Goal: Task Accomplishment & Management: Manage account settings

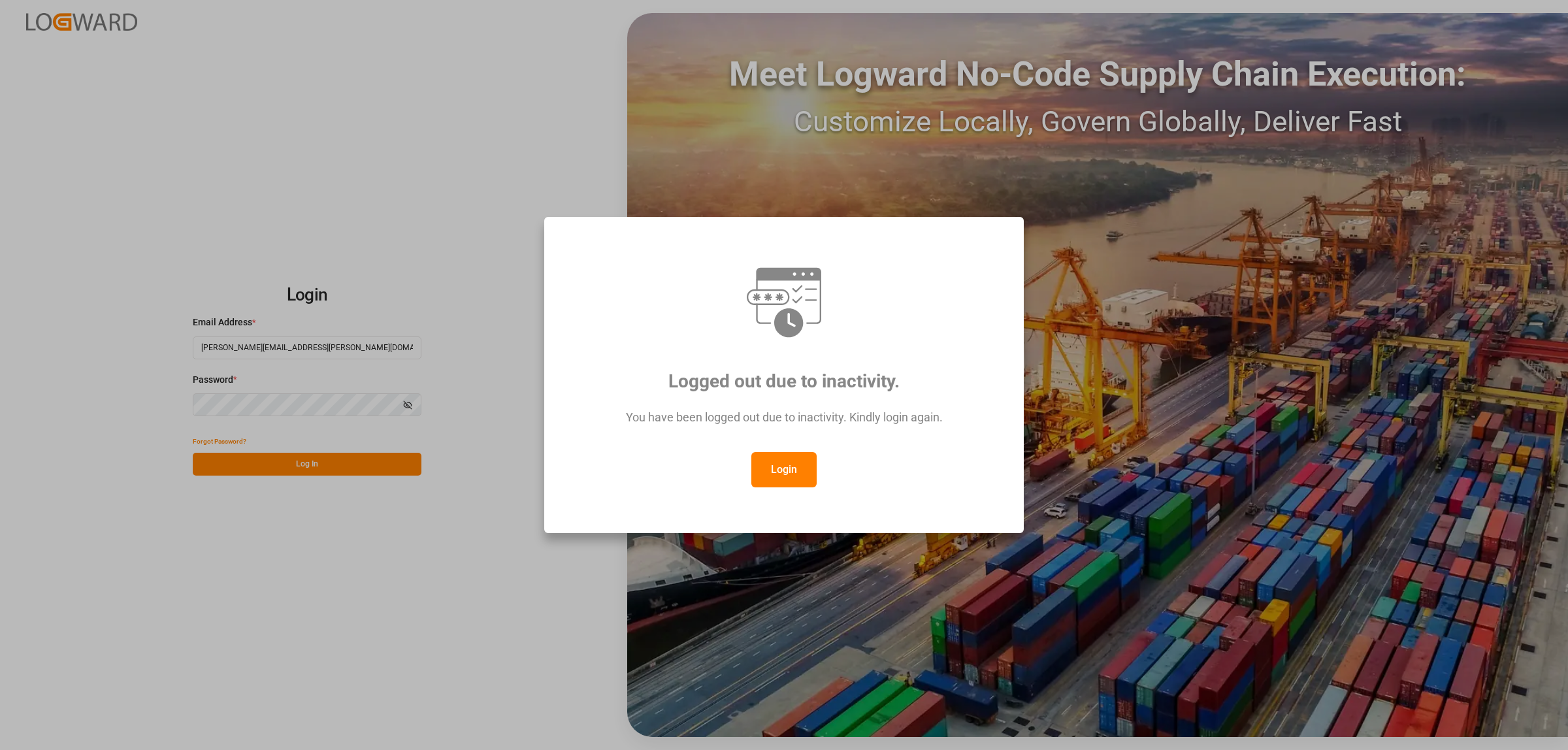
click at [795, 480] on button "Login" at bounding box center [784, 469] width 65 height 35
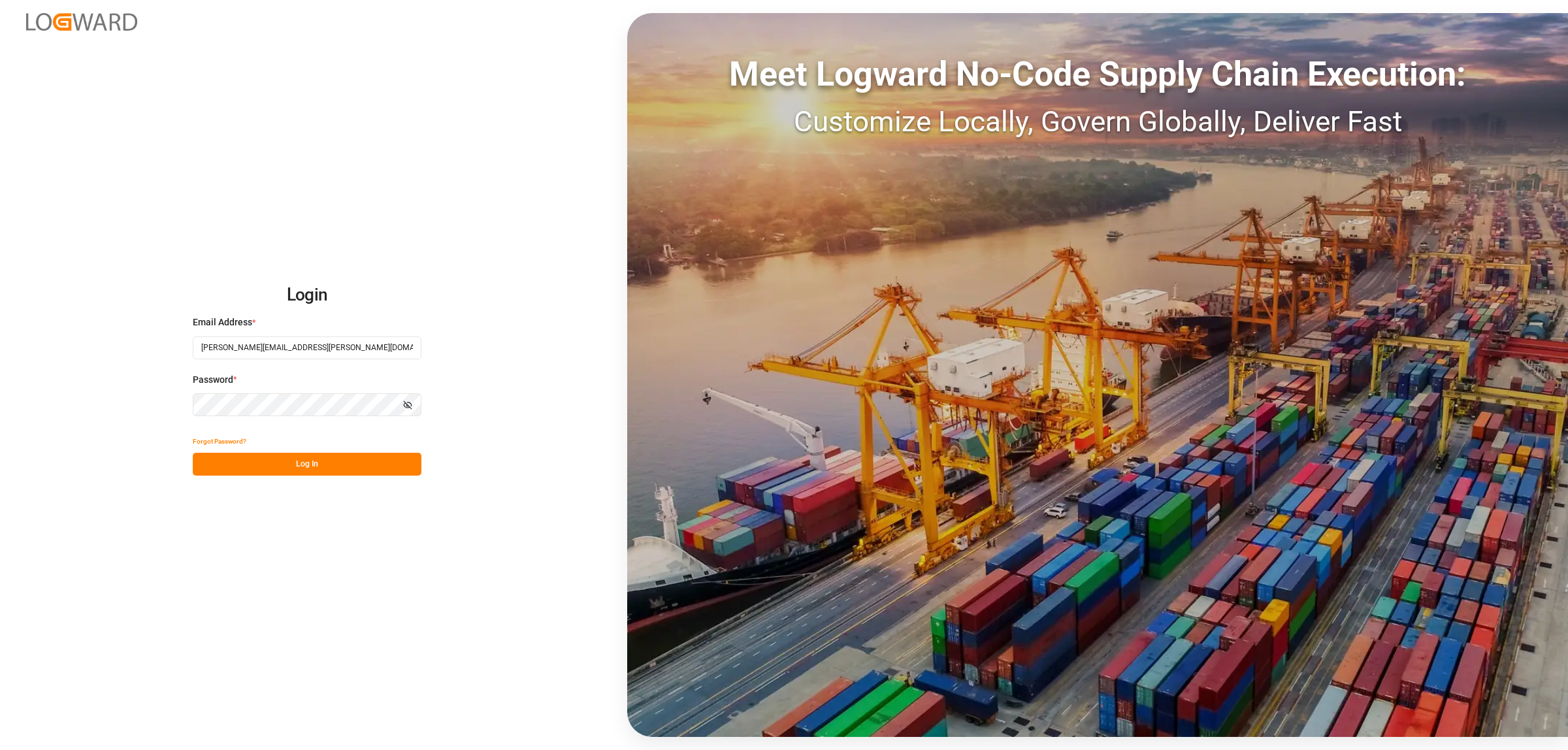
click at [361, 471] on button "Log In" at bounding box center [307, 464] width 229 height 23
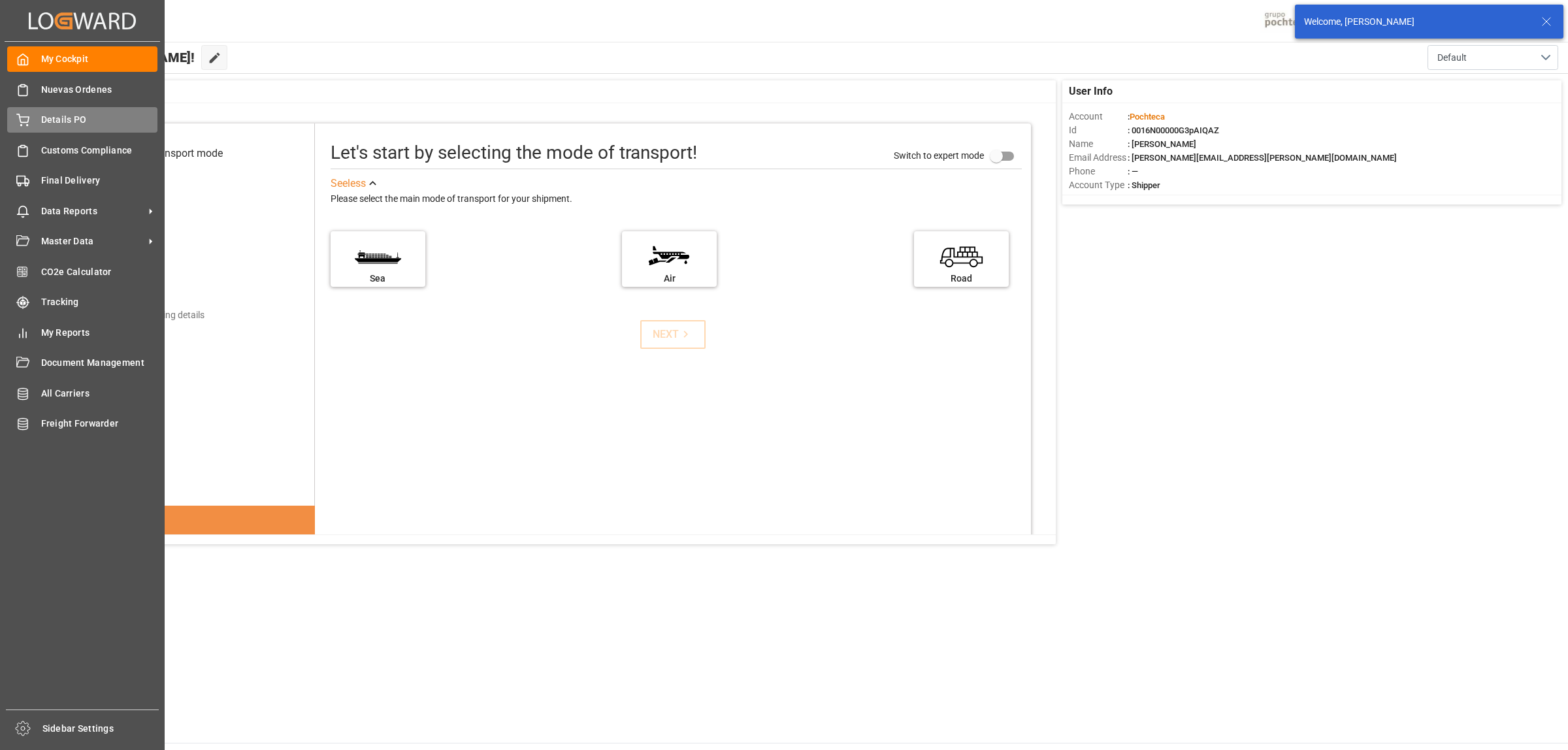
click at [23, 123] on icon at bounding box center [23, 120] width 13 height 13
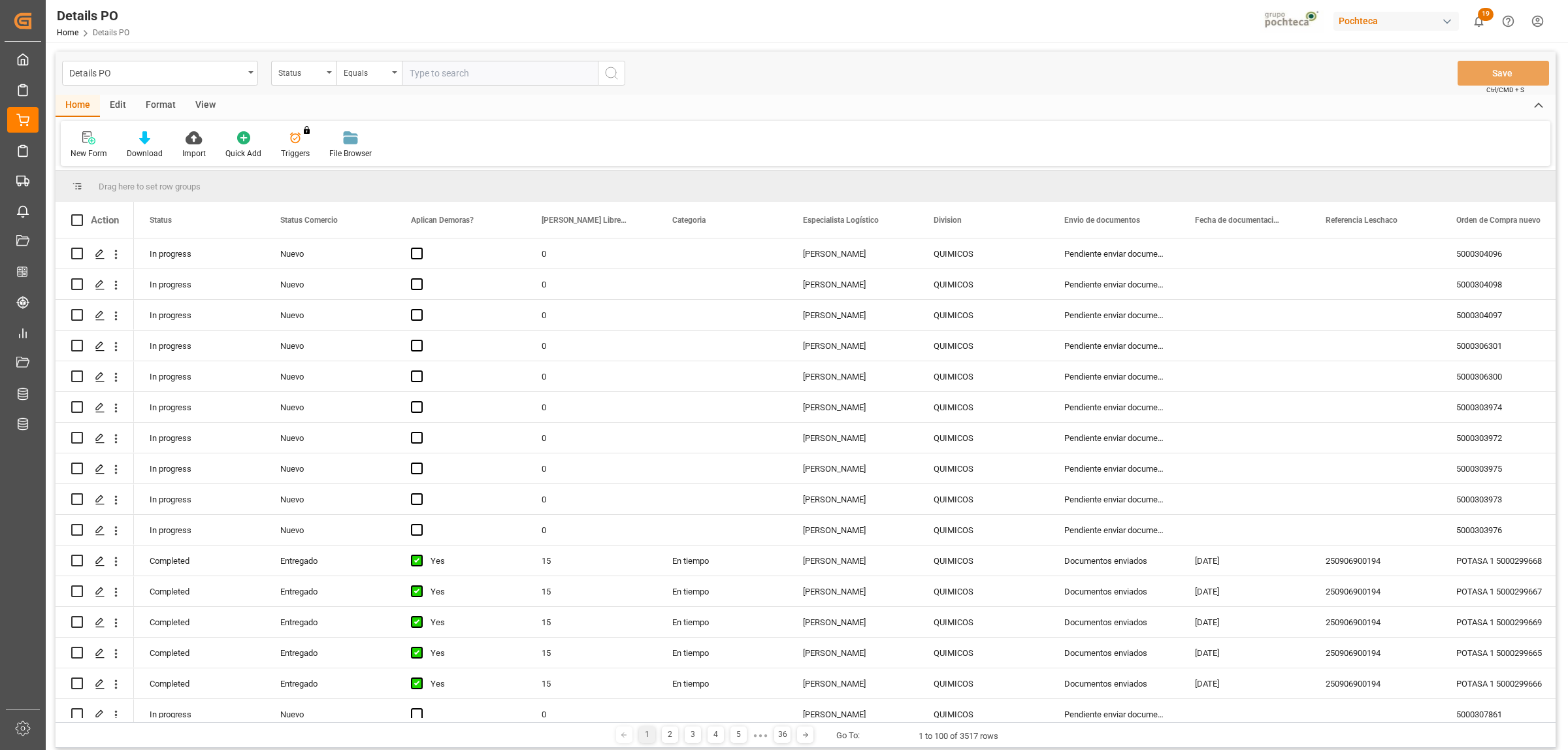
click at [150, 104] on div "Format" at bounding box center [161, 106] width 49 height 22
click at [84, 144] on icon at bounding box center [89, 137] width 12 height 13
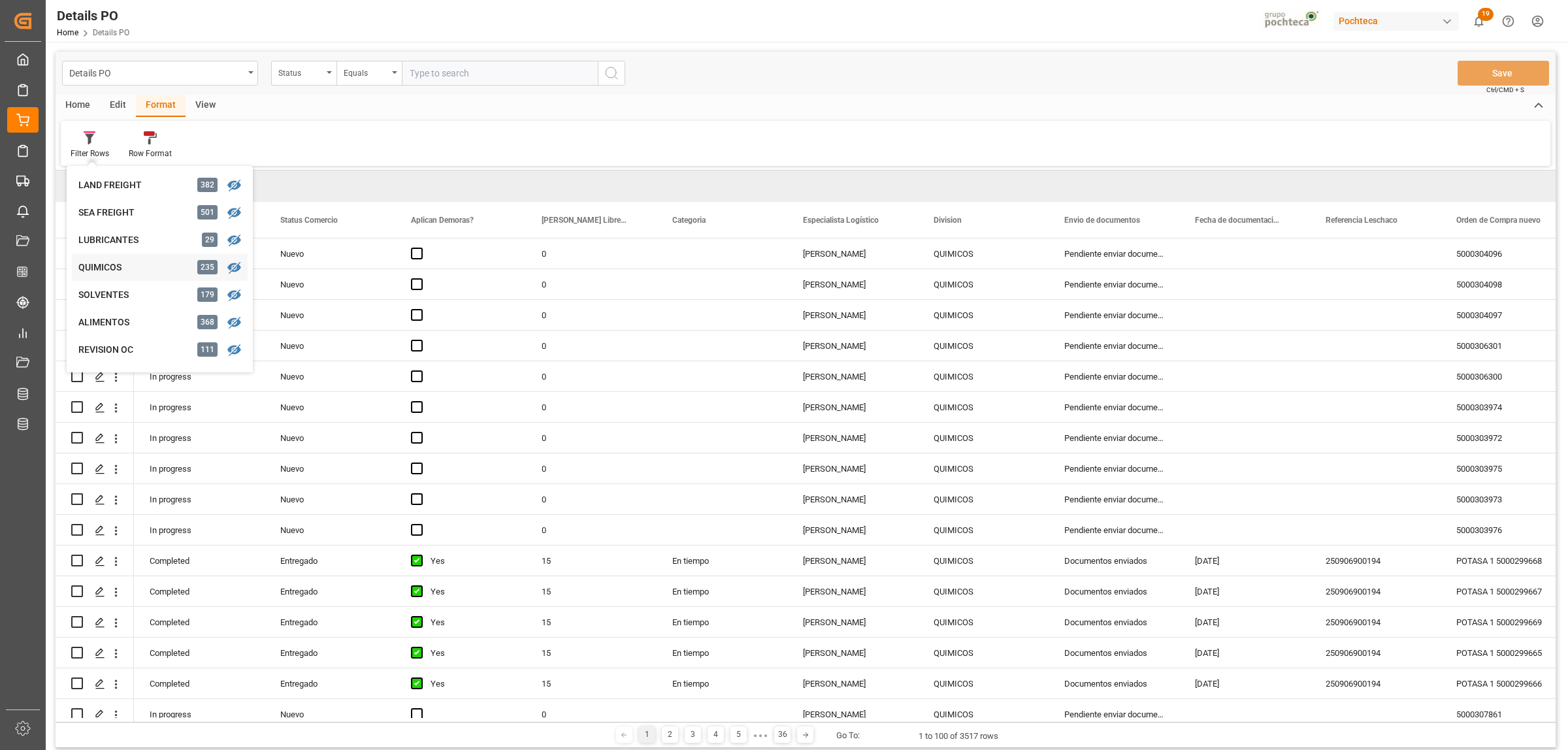
click at [100, 266] on div "Details PO Status Equals Save Ctrl/CMD + S Home Edit Format View Filter Rows LA…" at bounding box center [806, 400] width 1500 height 696
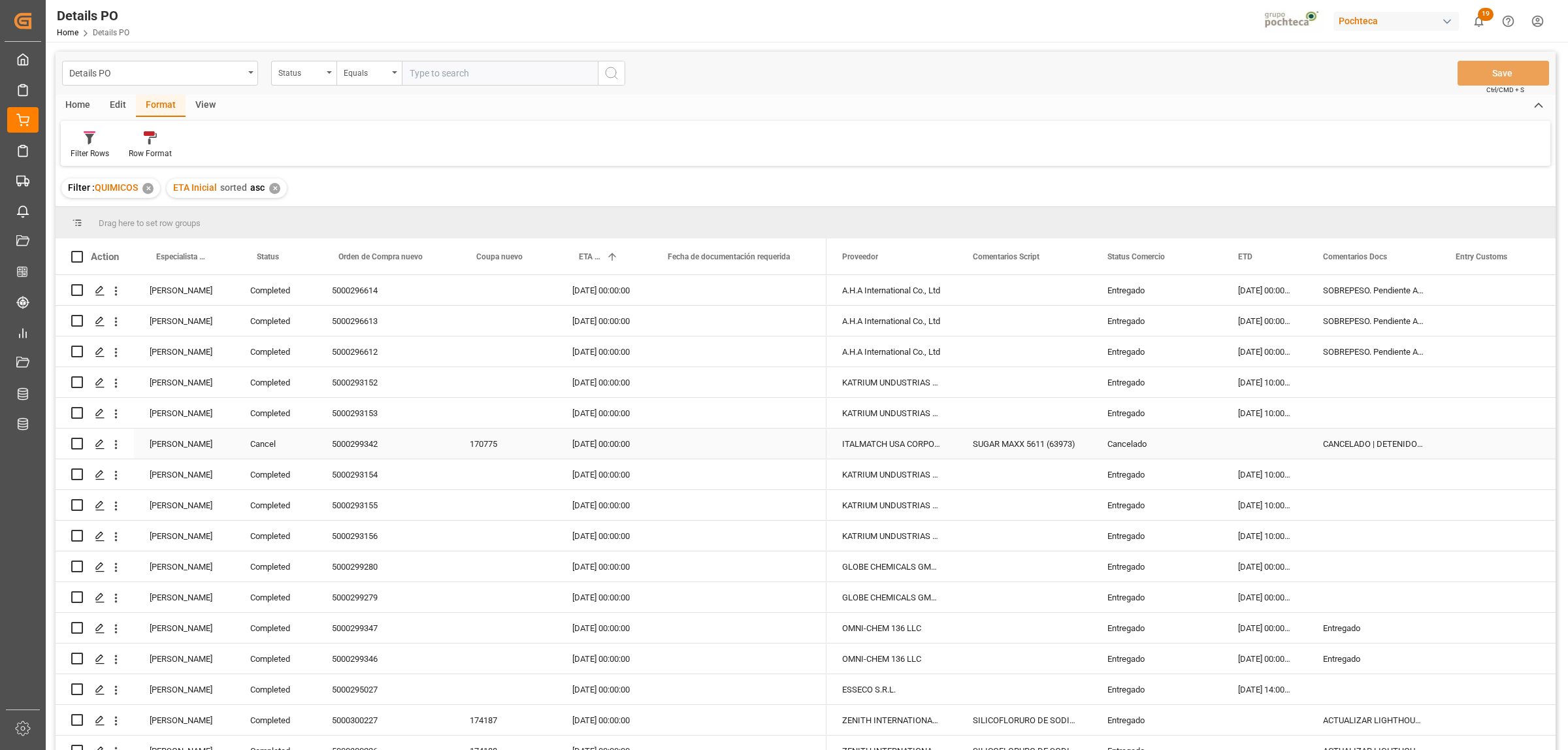
click at [166, 442] on div "[PERSON_NAME]" at bounding box center [184, 444] width 100 height 30
click at [212, 255] on span at bounding box center [212, 256] width 12 height 12
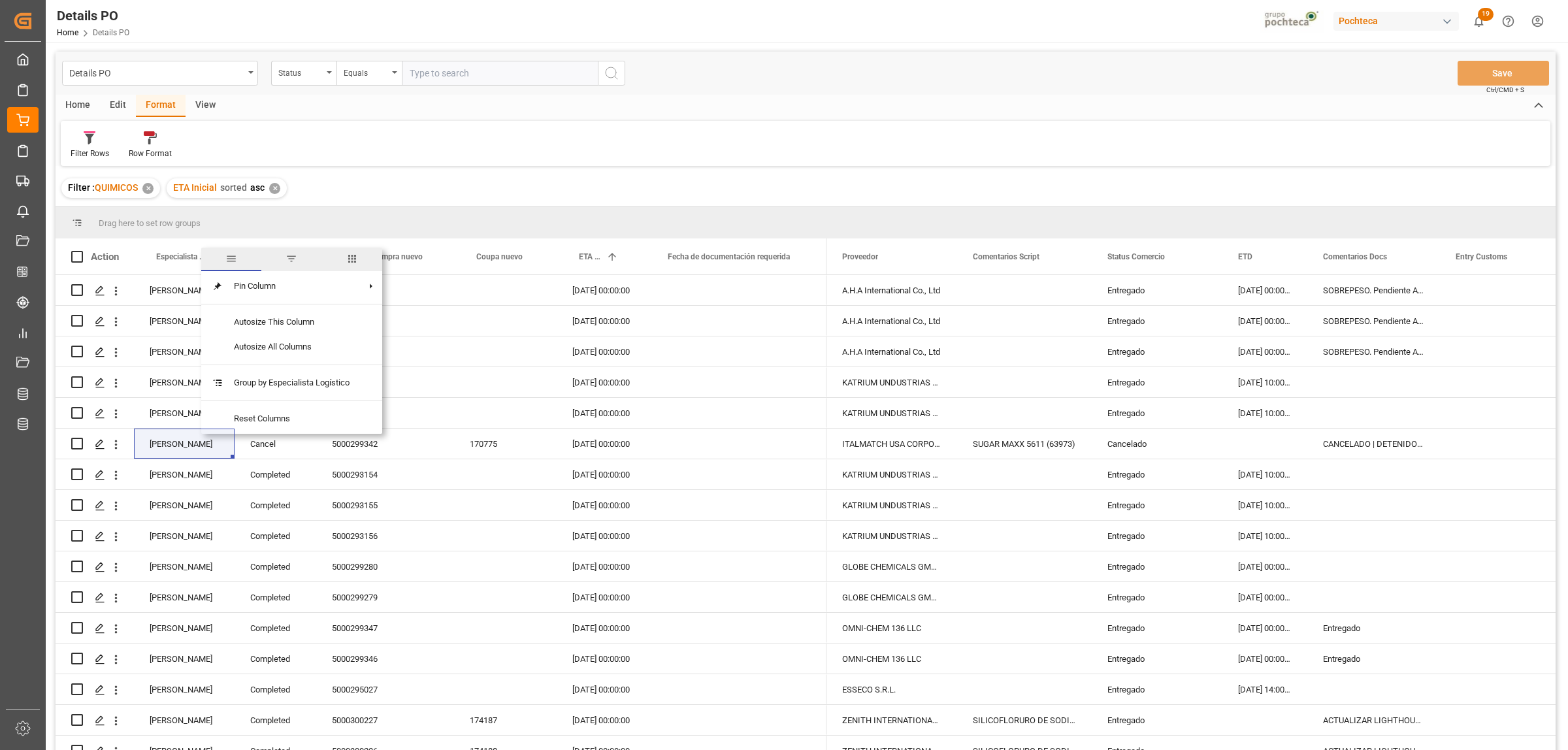
click at [286, 258] on span "filter" at bounding box center [291, 259] width 60 height 23
type input "[PERSON_NAME]"
click at [284, 373] on button "Apply" at bounding box center [289, 367] width 24 height 13
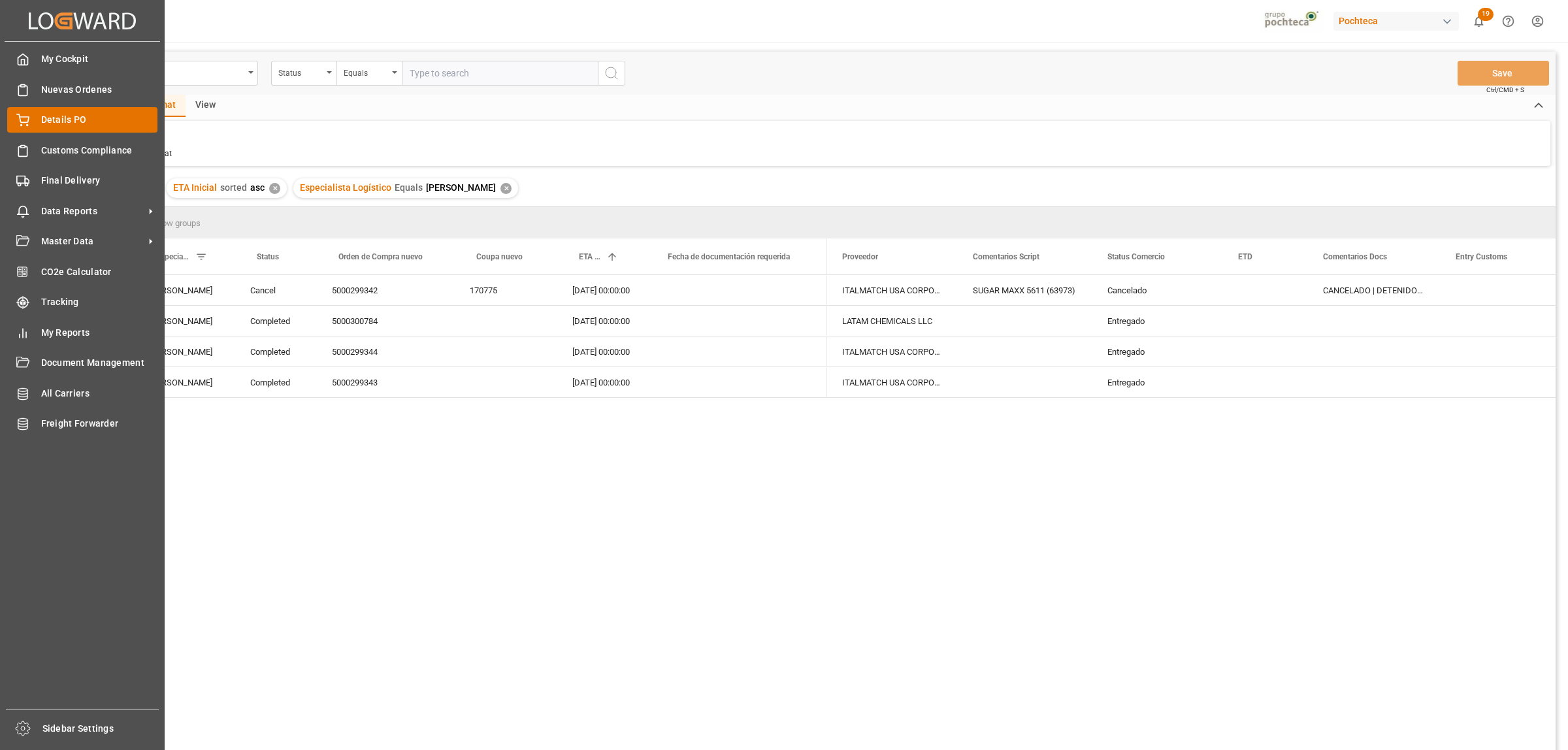
click at [69, 116] on span "Details PO" at bounding box center [100, 120] width 117 height 14
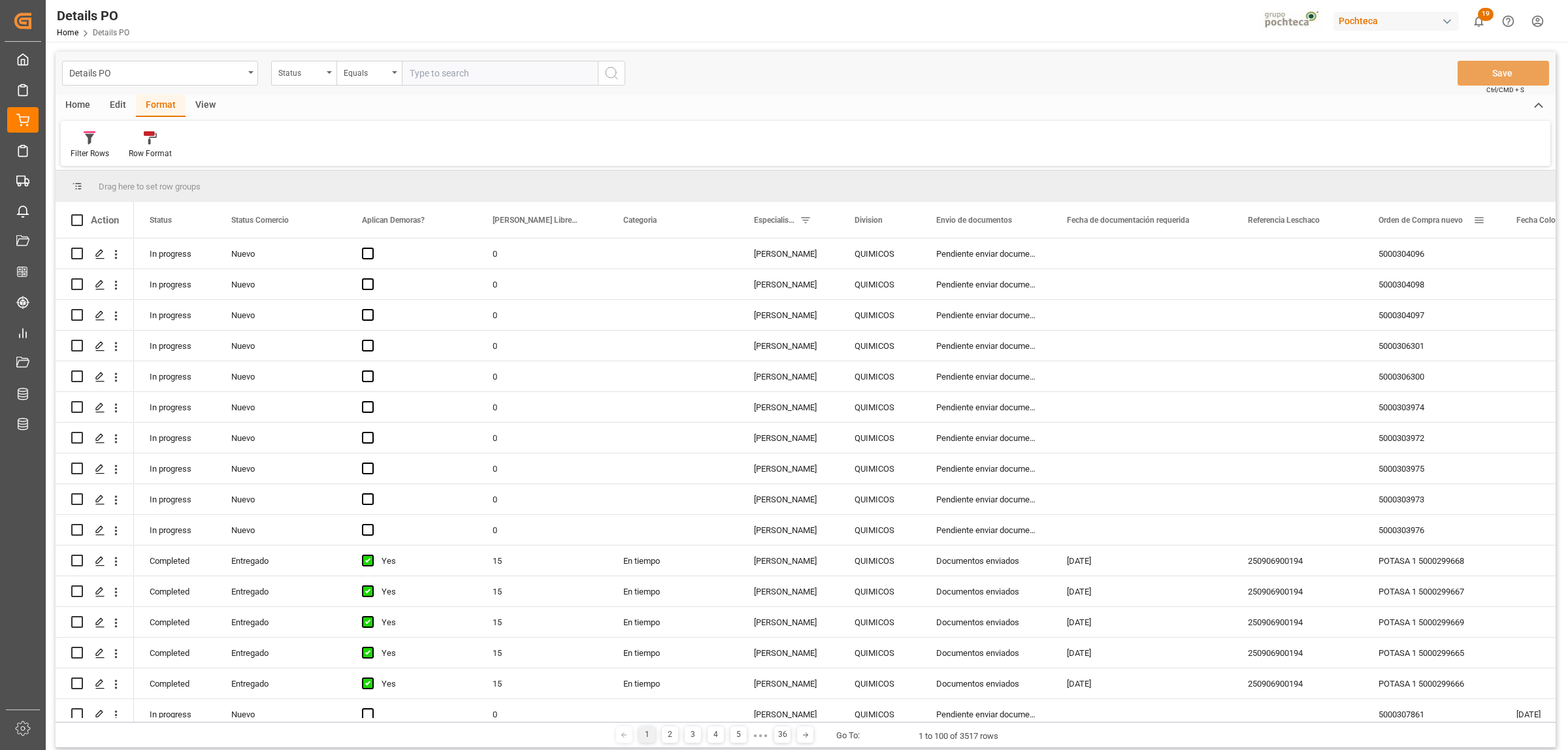
click at [1478, 216] on span at bounding box center [1479, 220] width 12 height 12
type input "5000306331"
click at [1490, 335] on button "Apply" at bounding box center [1500, 331] width 24 height 13
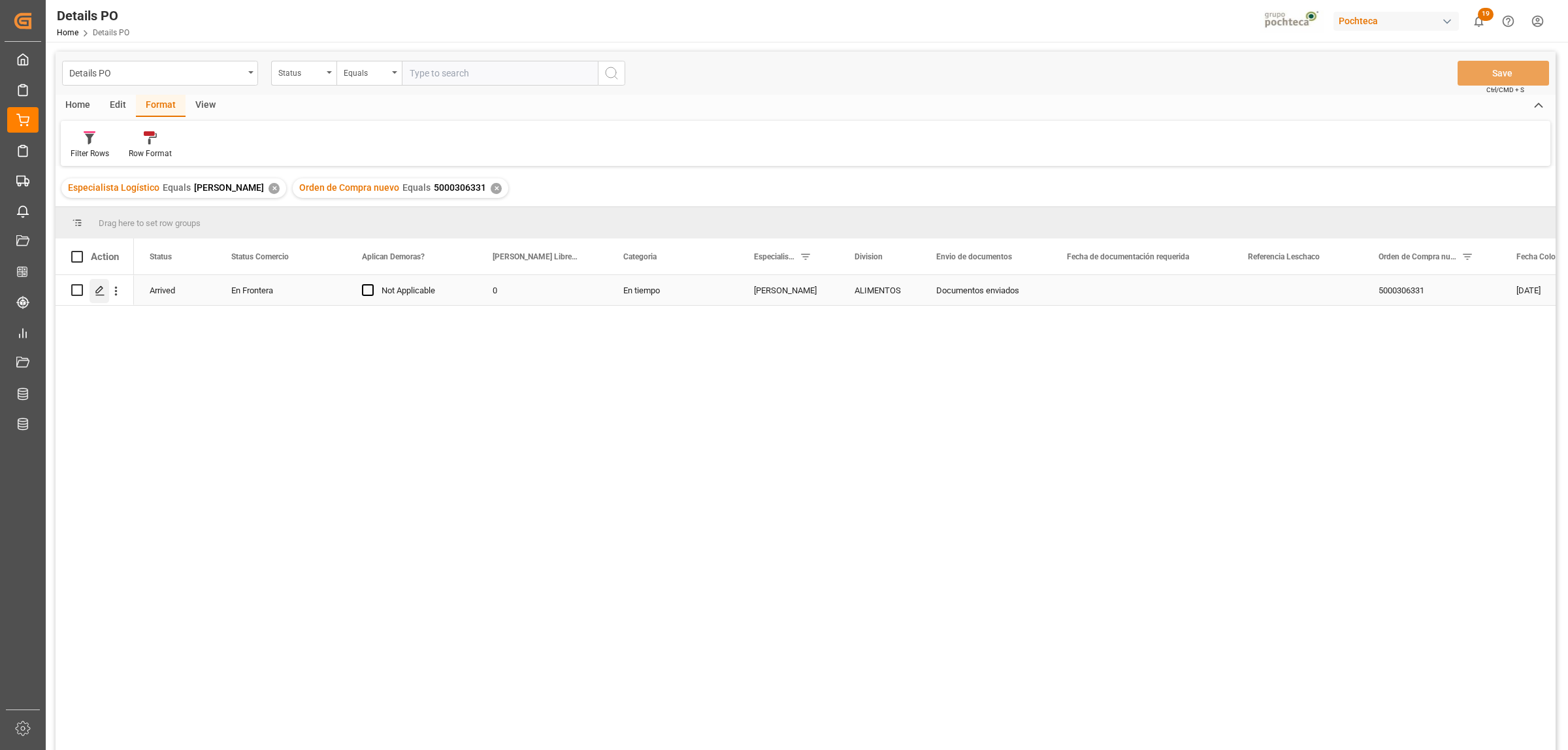
click at [98, 288] on icon "Press SPACE to select this row." at bounding box center [100, 291] width 10 height 10
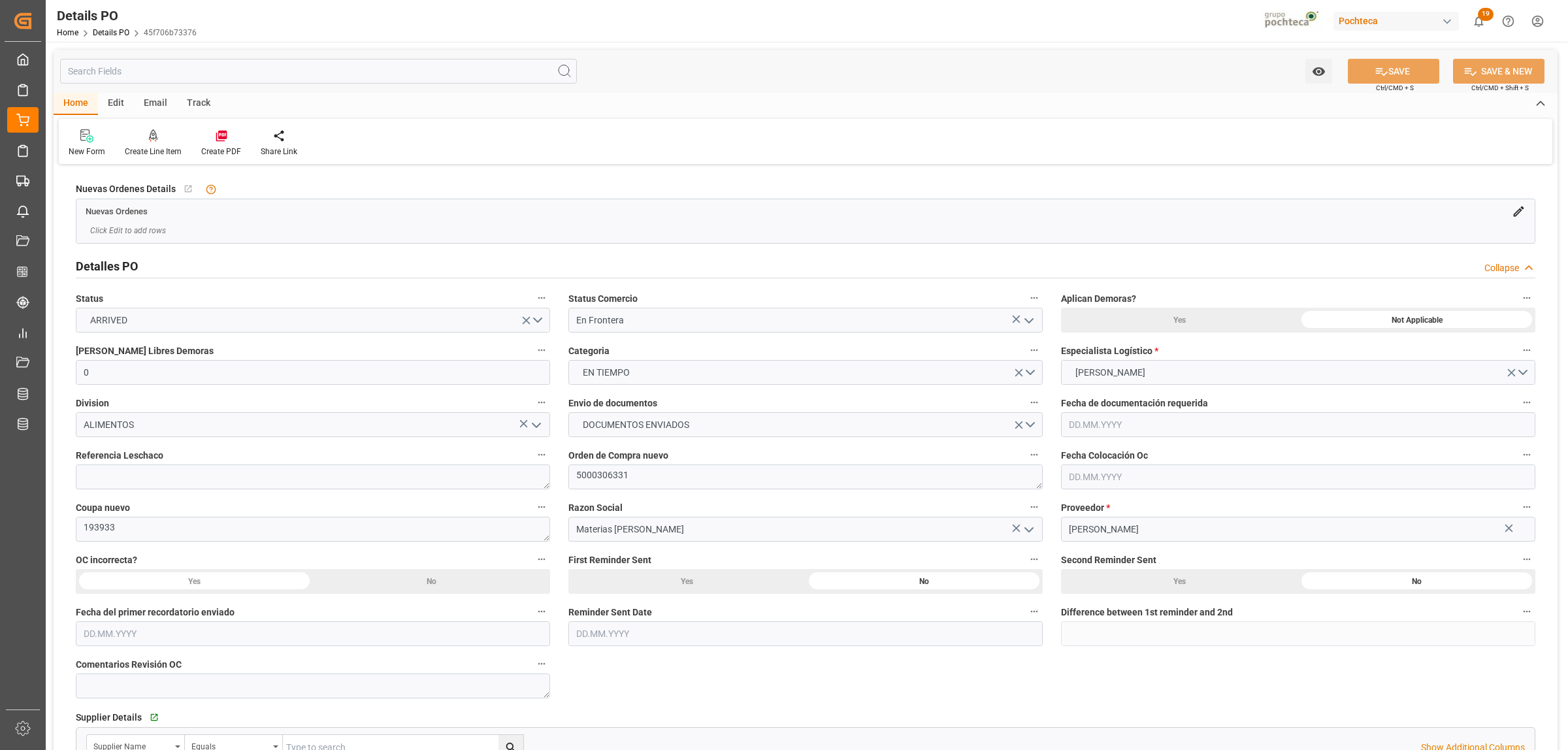
type input "0"
type input "[DATE]"
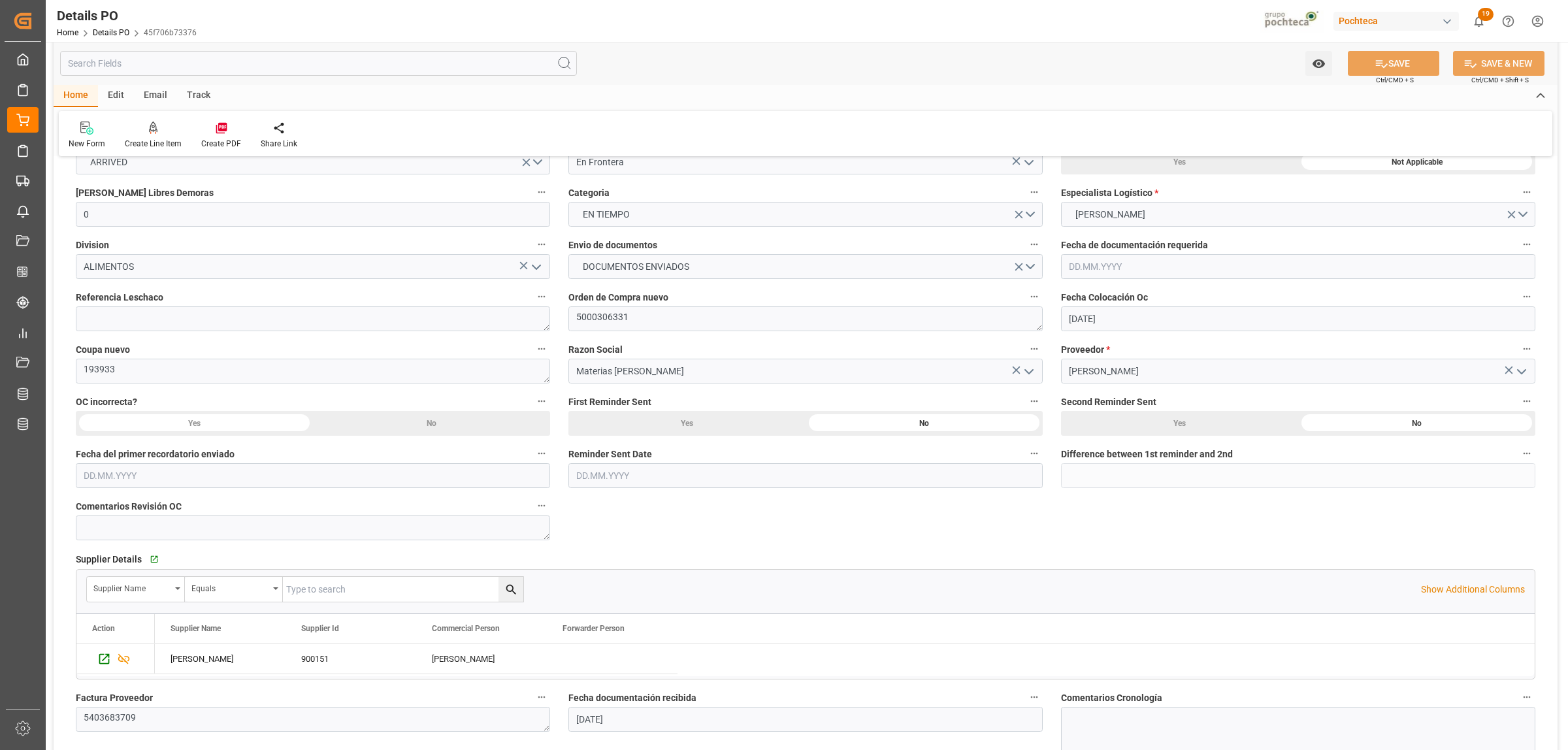
scroll to position [163, 0]
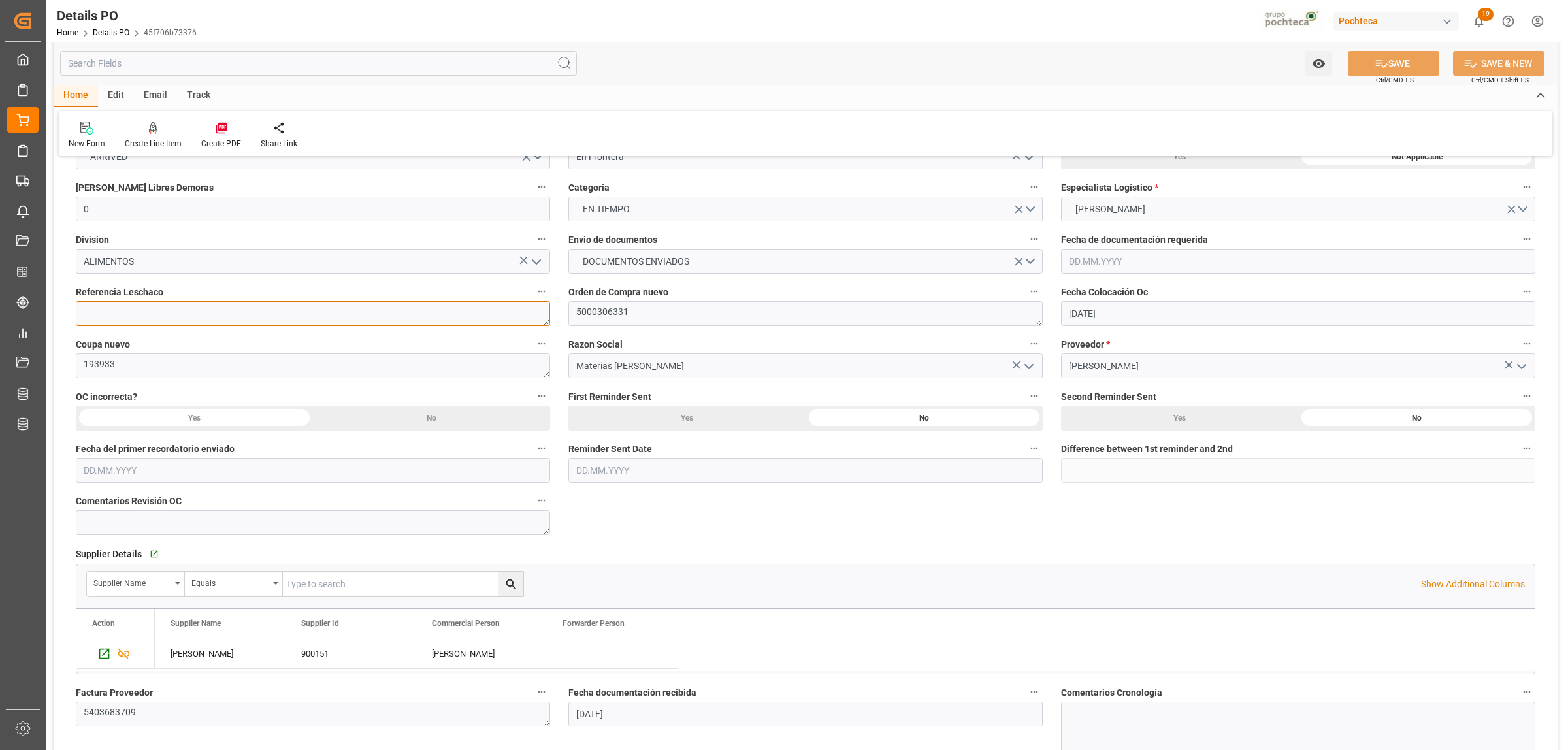
click at [146, 308] on textarea at bounding box center [313, 313] width 474 height 25
paste textarea "250906990061"
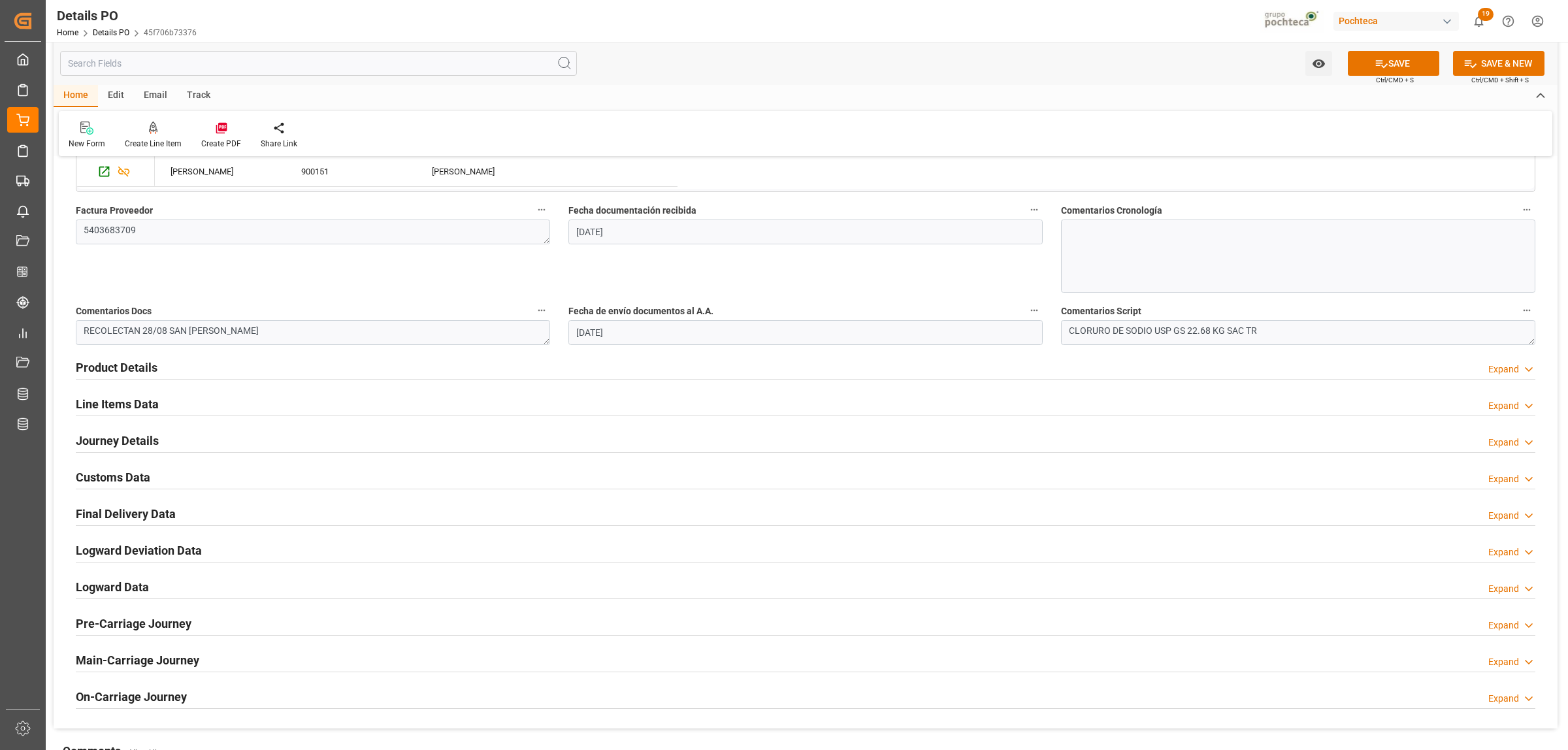
scroll to position [735, 0]
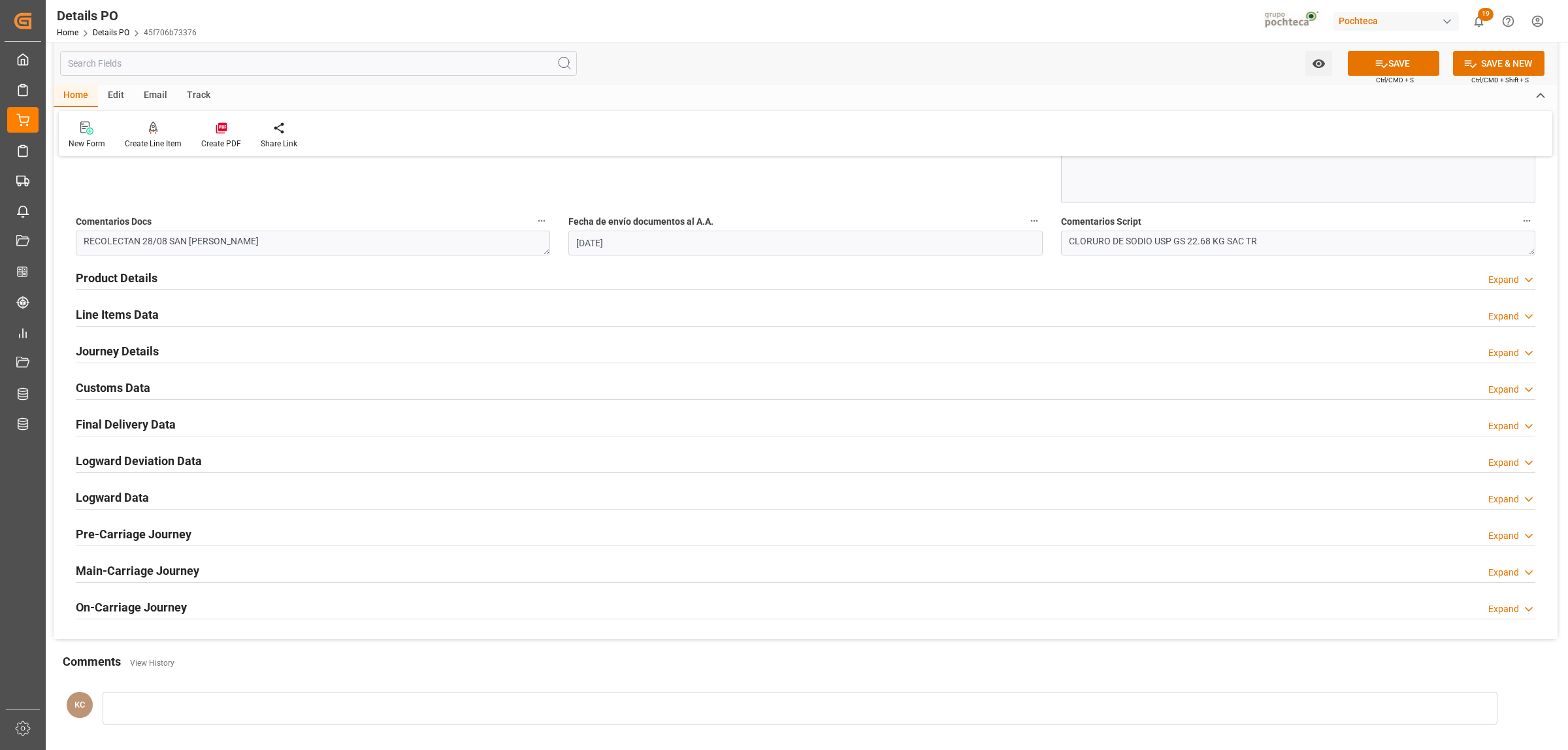
type textarea "250906990061"
click at [126, 352] on h2 "Journey Details" at bounding box center [117, 351] width 83 height 18
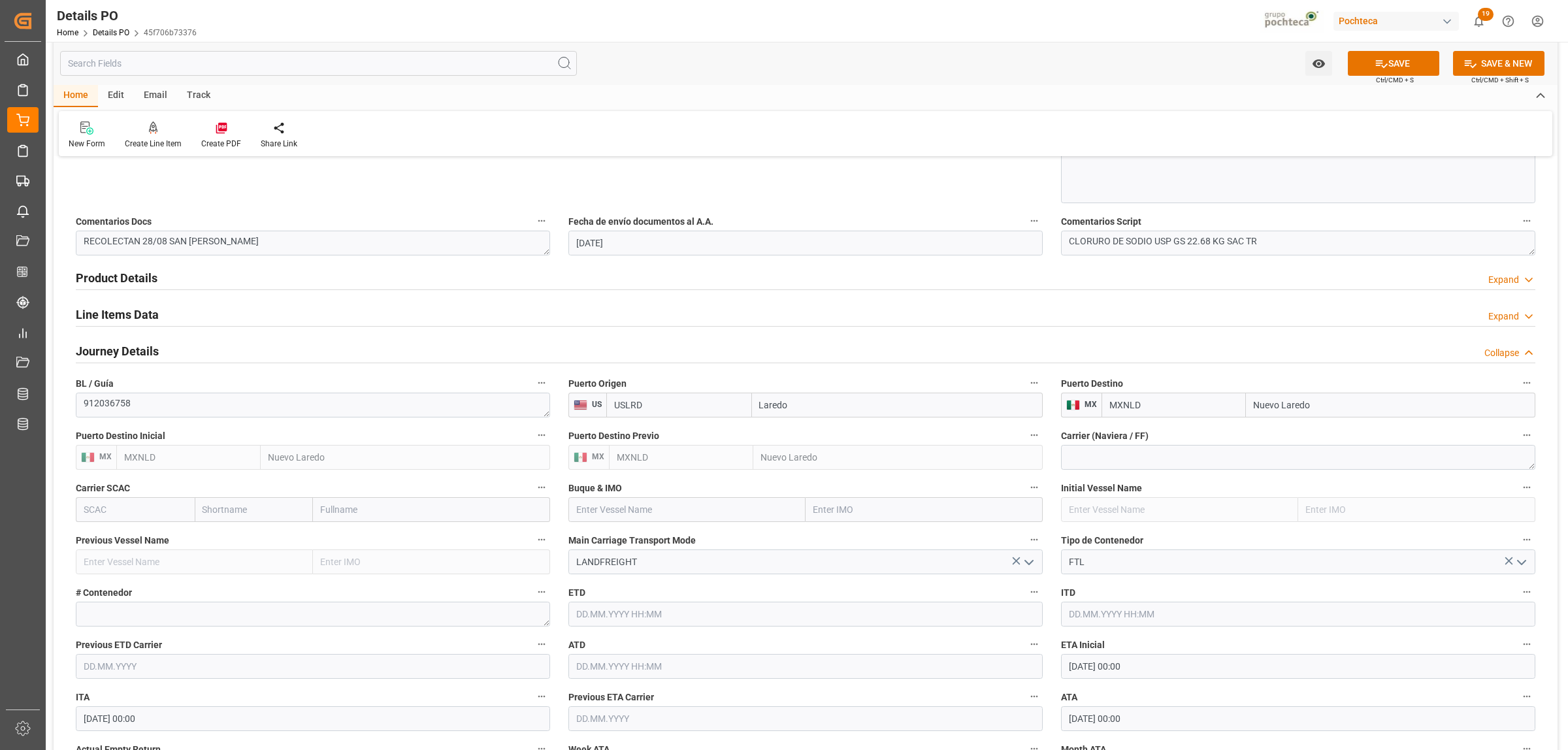
scroll to position [898, 0]
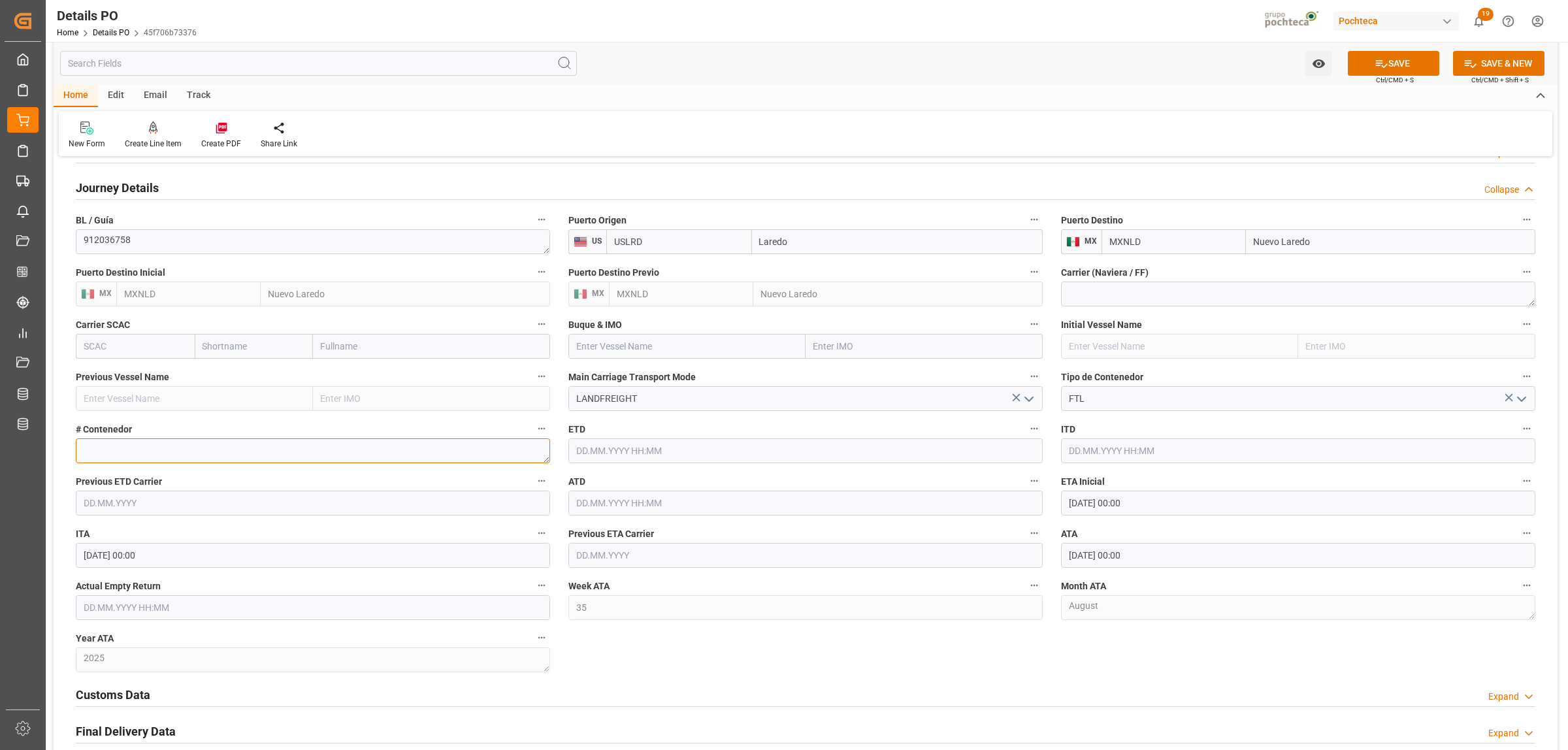
click at [222, 459] on textarea at bounding box center [313, 451] width 474 height 25
paste textarea "52607"
type textarea "52607"
click at [151, 611] on input "text" at bounding box center [313, 607] width 474 height 25
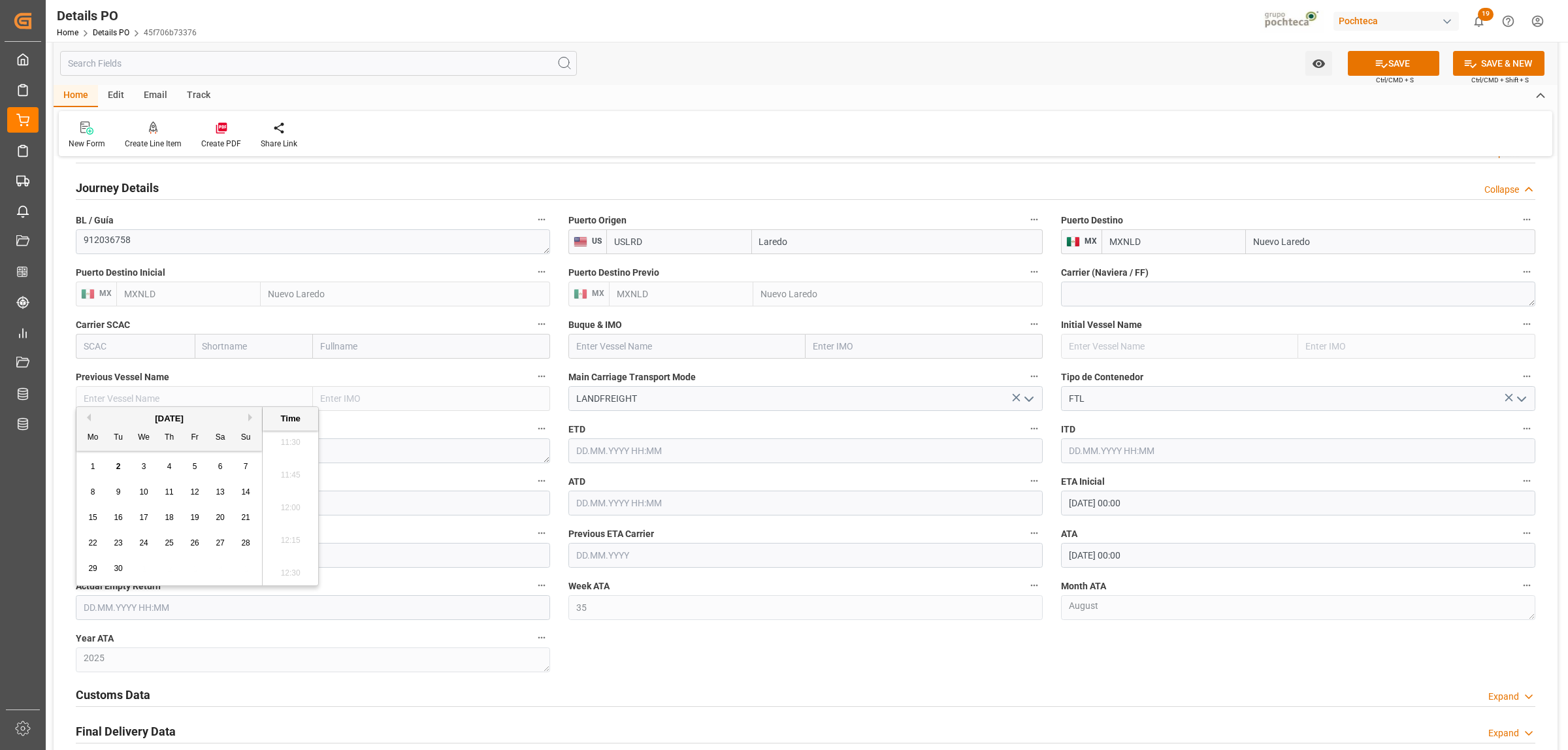
click at [98, 458] on div "1 2 3 4 5 6 7" at bounding box center [170, 466] width 179 height 25
click at [168, 470] on span "4" at bounding box center [169, 466] width 5 height 9
type input "[DATE] 00:00"
click at [674, 661] on div "Nuevas Ordenes Details   No child Object linked Nuevas Ordenes Click Edit to ad…" at bounding box center [805, 108] width 1503 height 1677
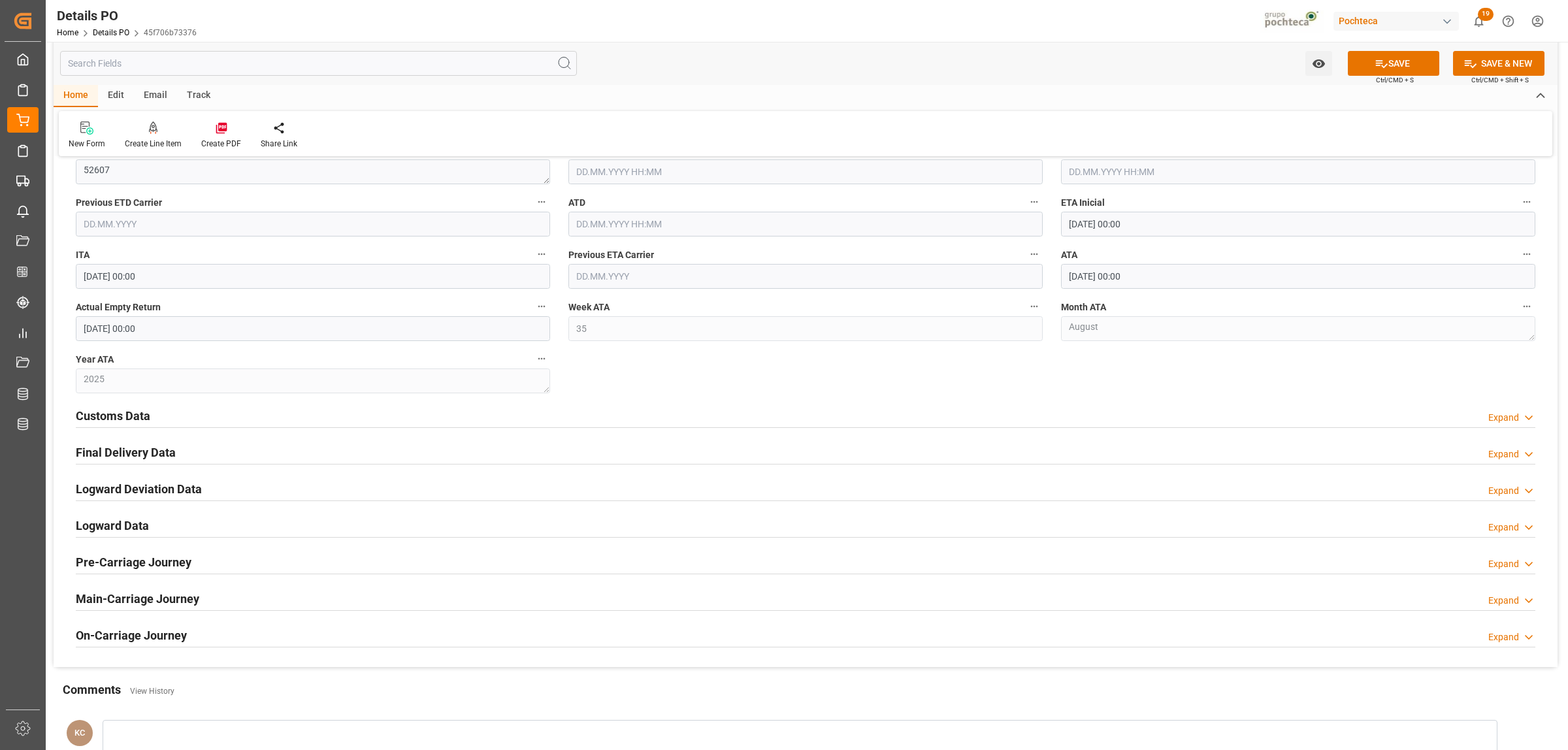
scroll to position [1225, 0]
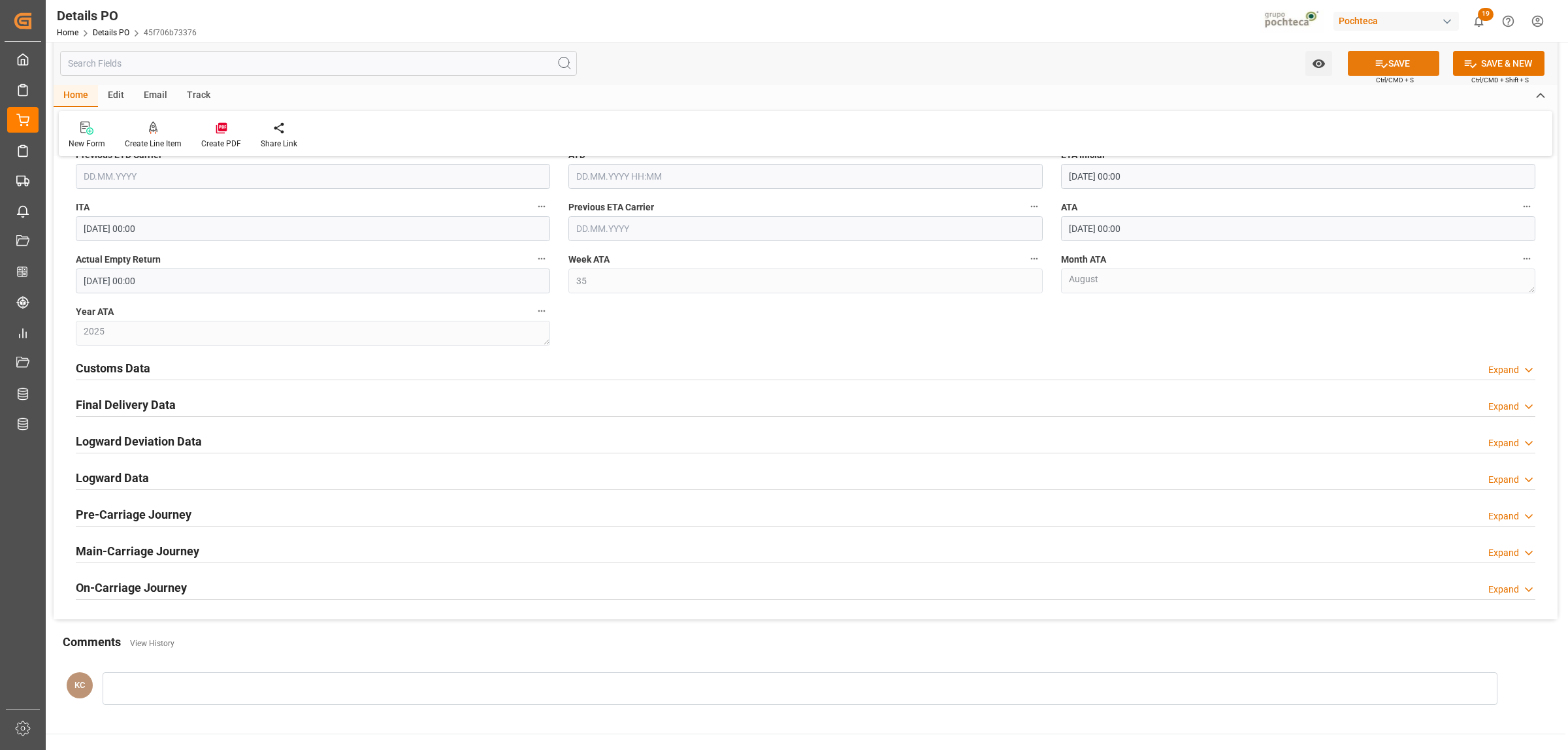
click at [1390, 62] on button "SAVE" at bounding box center [1393, 63] width 91 height 25
click at [115, 402] on h2 "Final Delivery Data" at bounding box center [126, 405] width 100 height 18
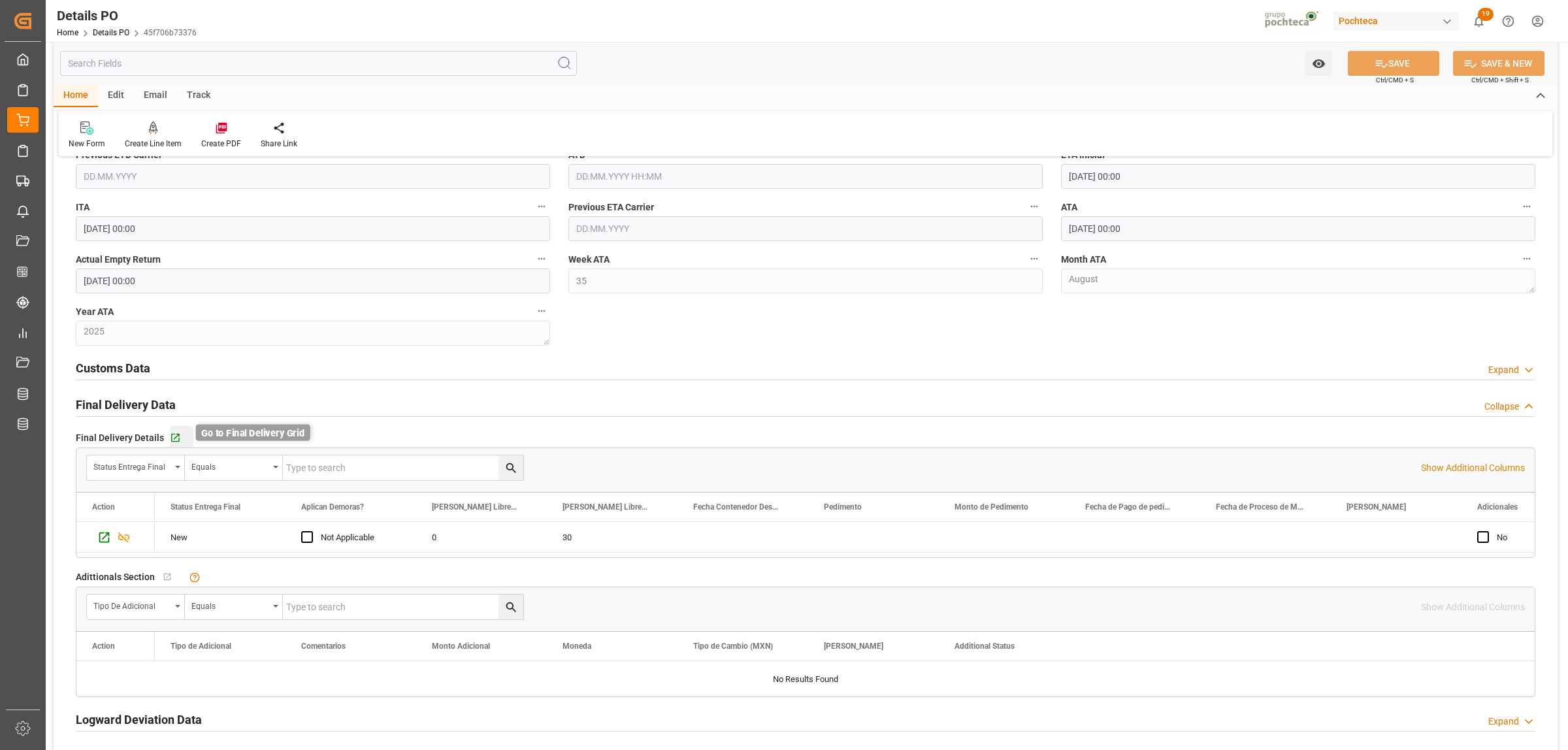
click at [173, 438] on icon "button" at bounding box center [175, 438] width 8 height 8
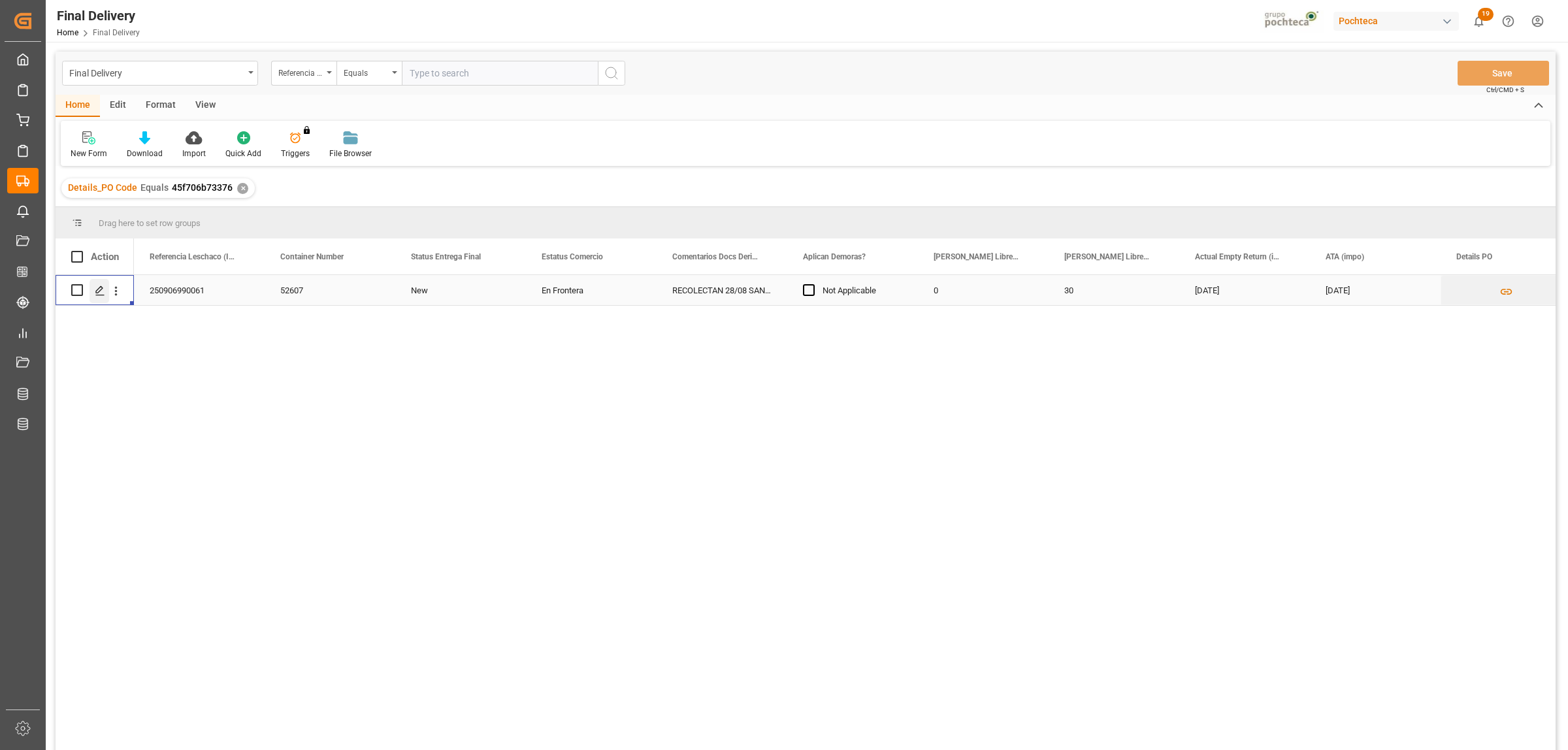
click at [96, 295] on icon "Press SPACE to select this row." at bounding box center [100, 291] width 10 height 10
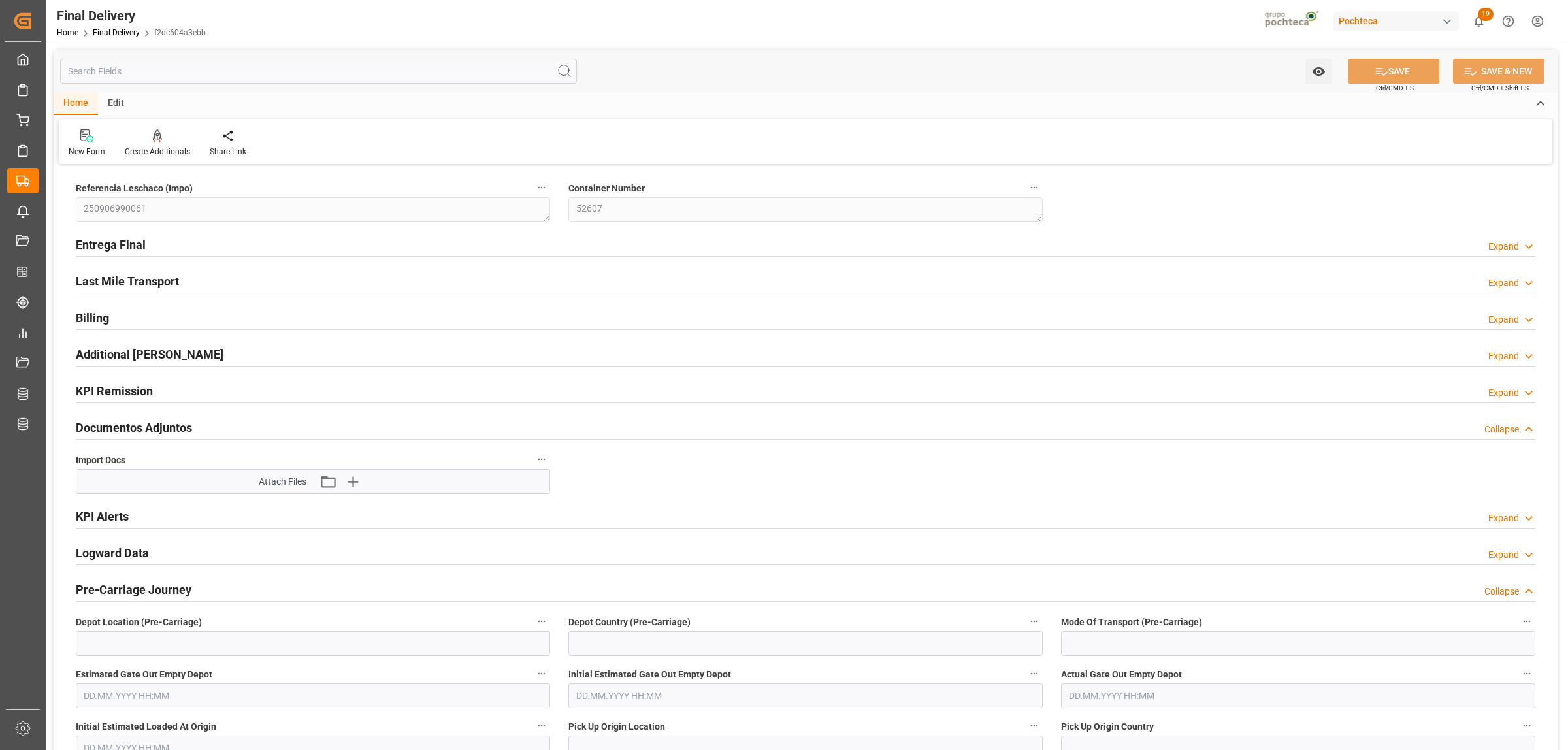
click at [121, 244] on h2 "Entrega Final" at bounding box center [111, 245] width 70 height 18
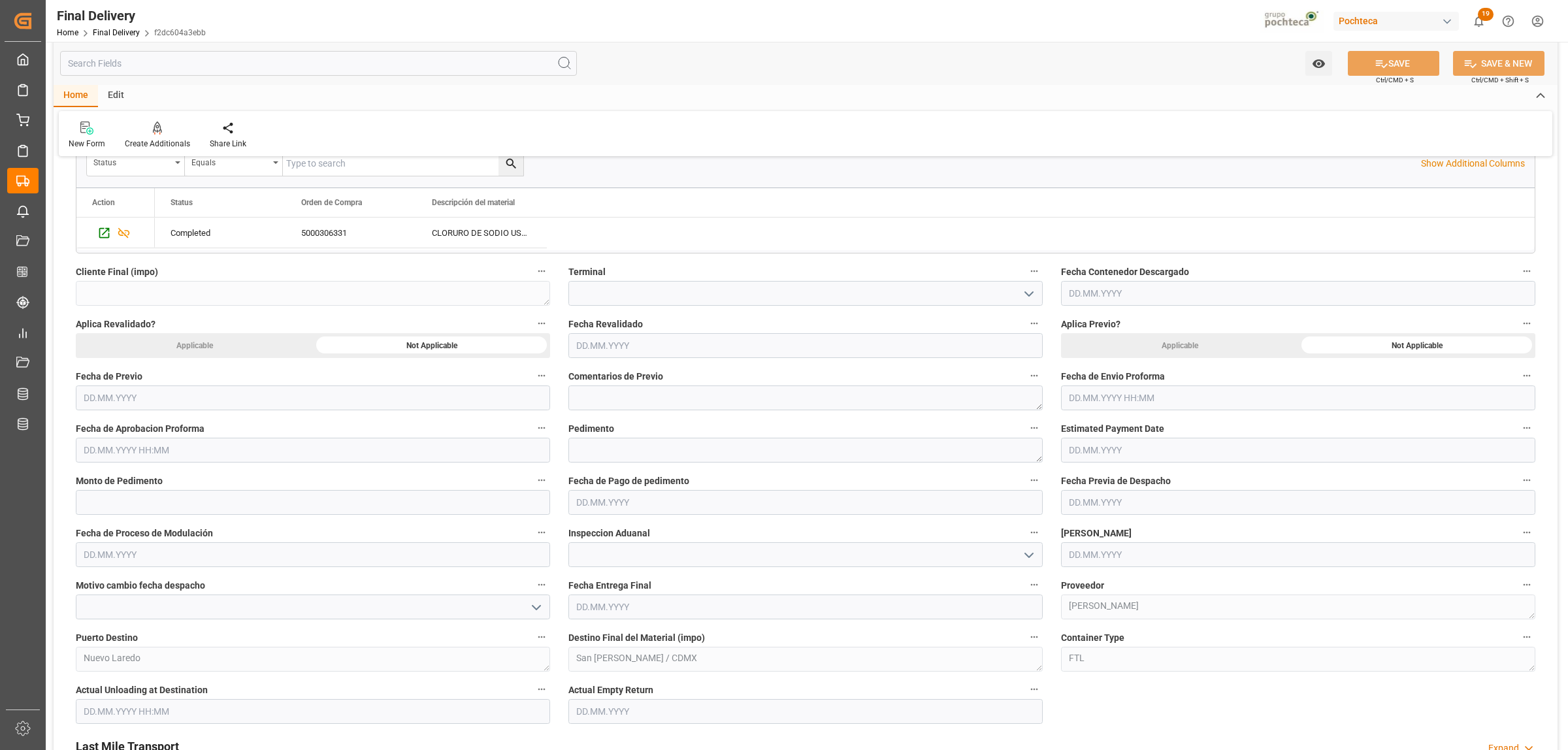
scroll to position [490, 0]
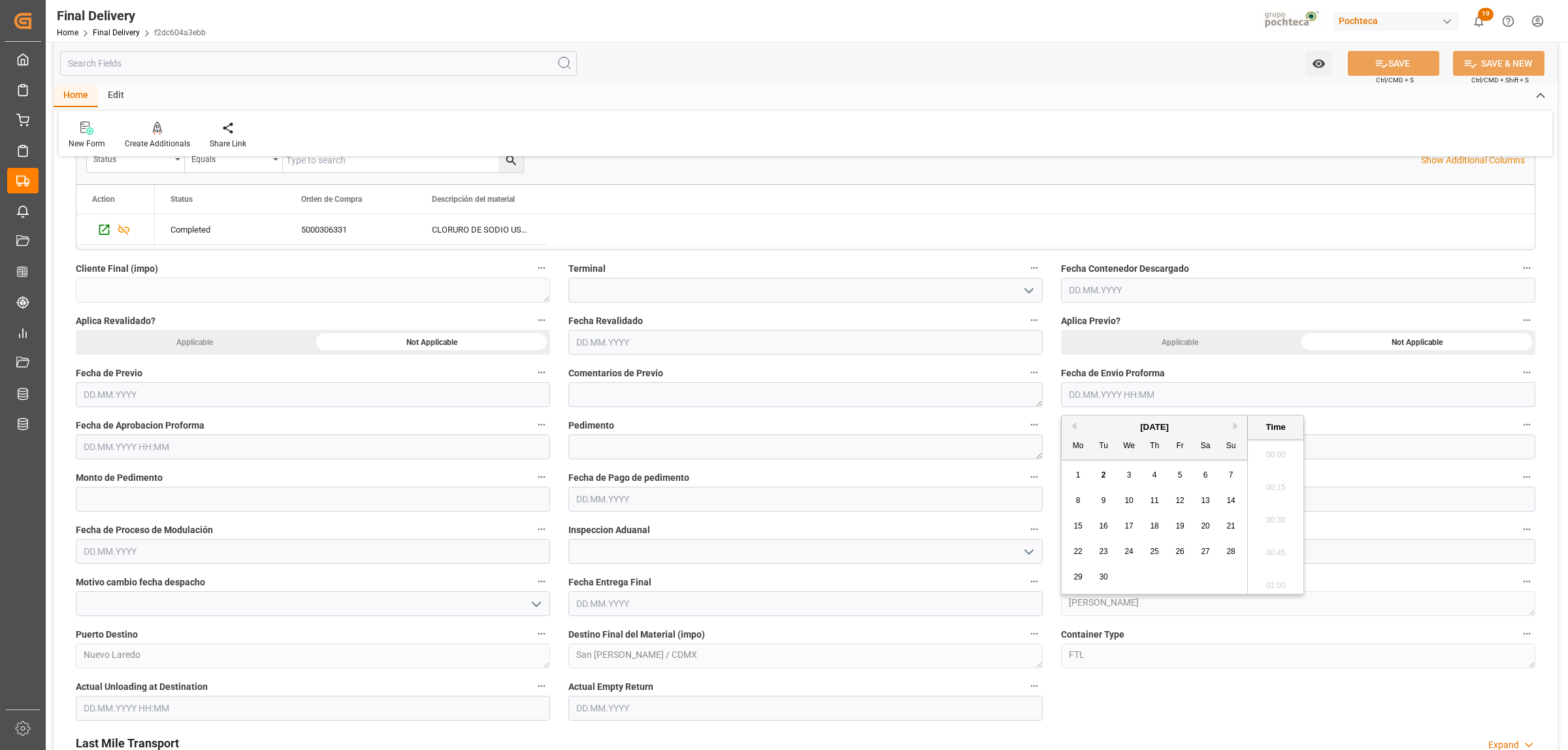
click at [1089, 387] on input "text" at bounding box center [1298, 394] width 474 height 25
click at [1106, 477] on div "2" at bounding box center [1104, 475] width 16 height 16
type input "02.09.2025 00:00"
click at [250, 451] on input "text" at bounding box center [313, 446] width 474 height 25
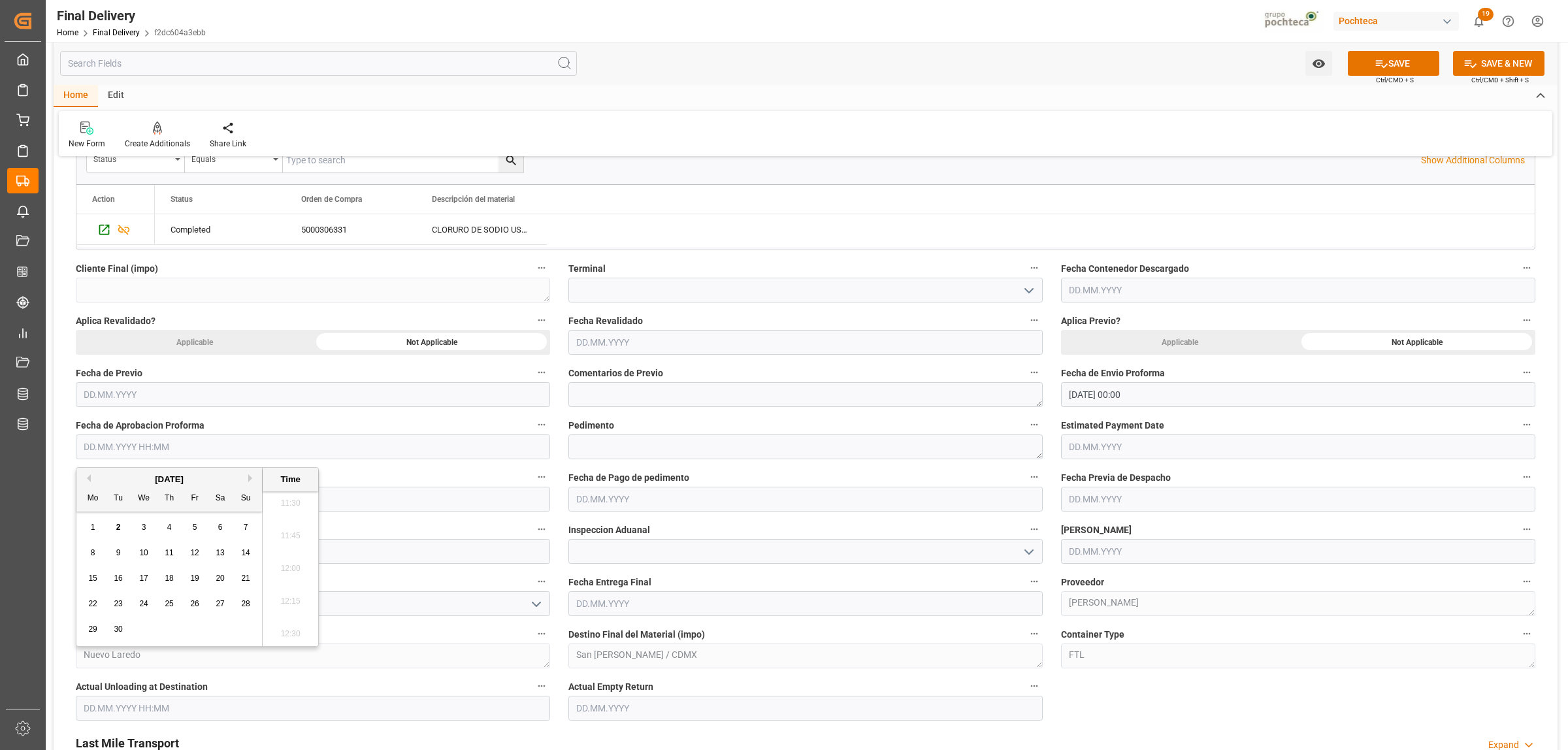
click at [121, 530] on div "2" at bounding box center [119, 527] width 16 height 16
type input "02.09.2025 00:00"
click at [587, 447] on textarea at bounding box center [805, 446] width 474 height 25
paste textarea "25 24 3617 5008714"
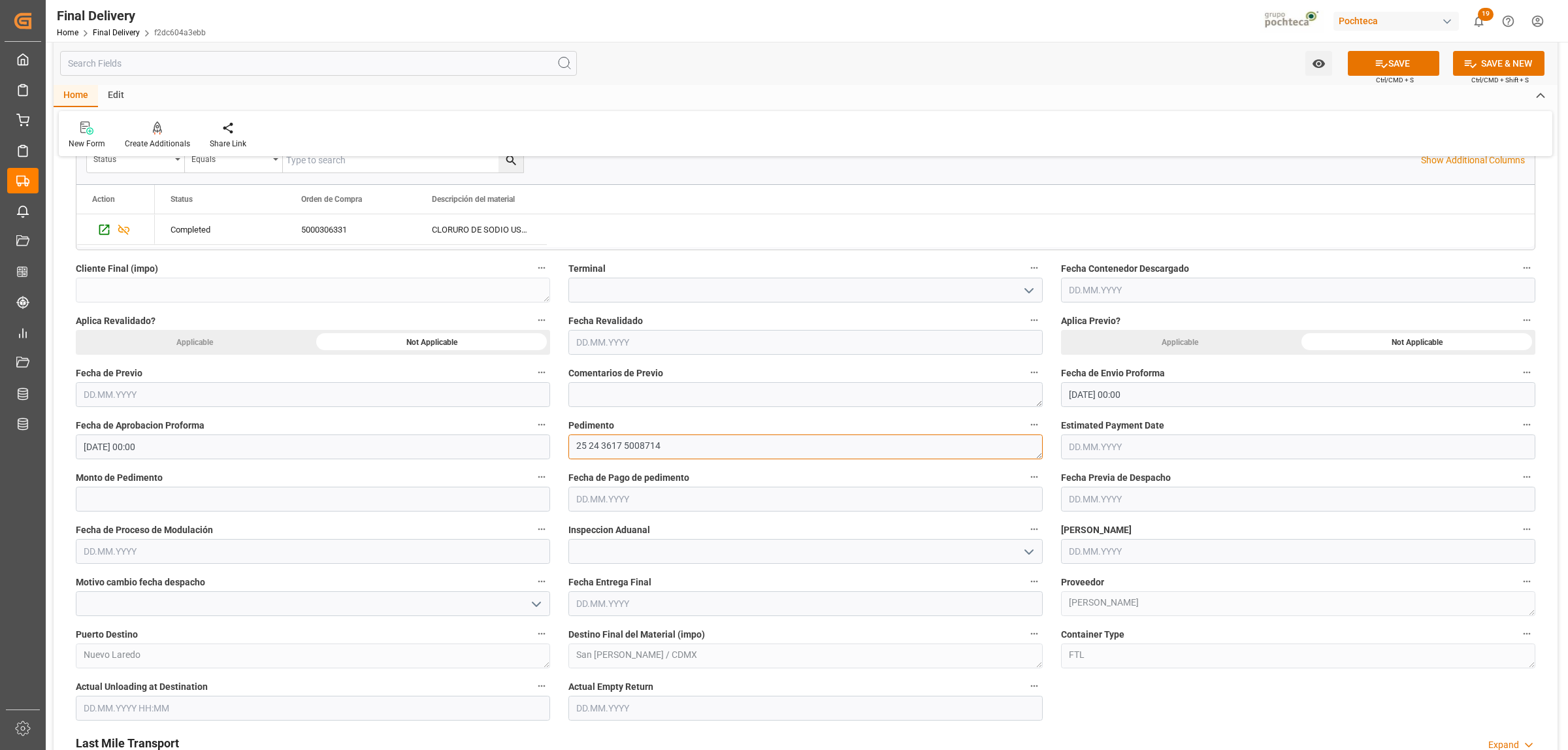
type textarea "25 24 3617 5008714"
click at [239, 497] on input "text" at bounding box center [313, 499] width 474 height 25
paste input "34049"
type input "34049"
click at [642, 503] on input "text" at bounding box center [805, 499] width 474 height 25
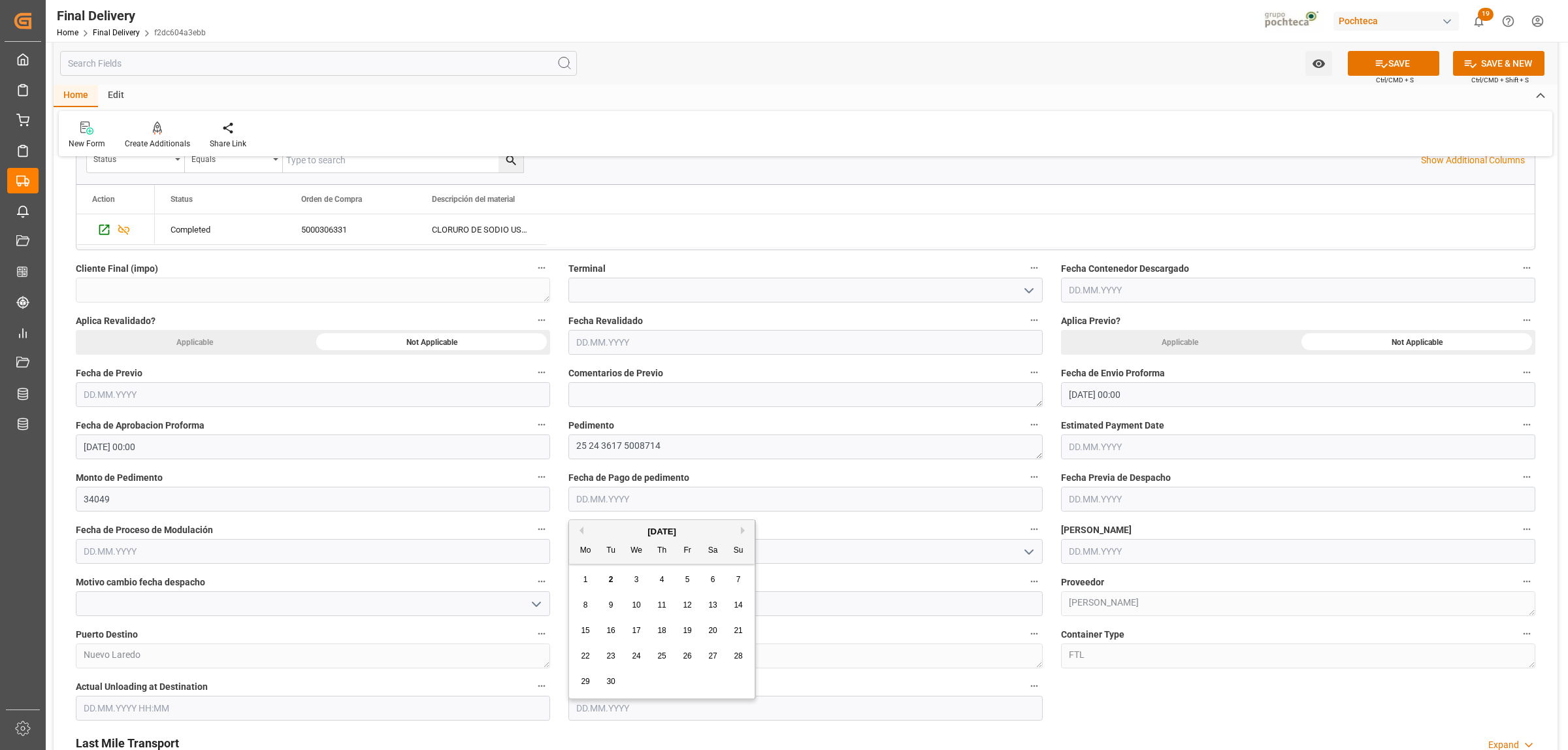
click at [612, 576] on span "2" at bounding box center [611, 579] width 5 height 9
type input "[DATE]"
click at [1078, 552] on input "text" at bounding box center [1298, 552] width 474 height 25
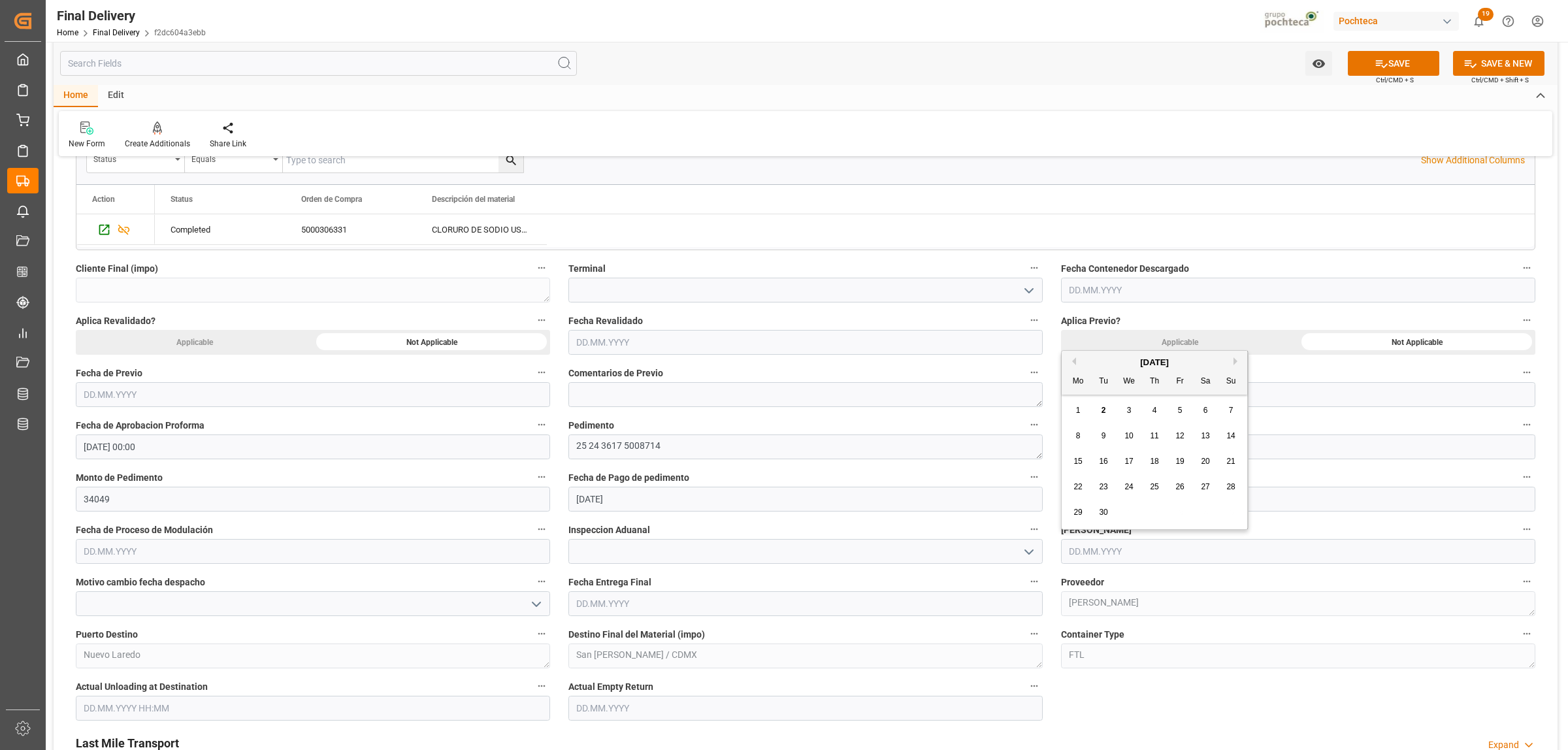
click at [1102, 411] on span "2" at bounding box center [1104, 410] width 5 height 9
type input "[DATE]"
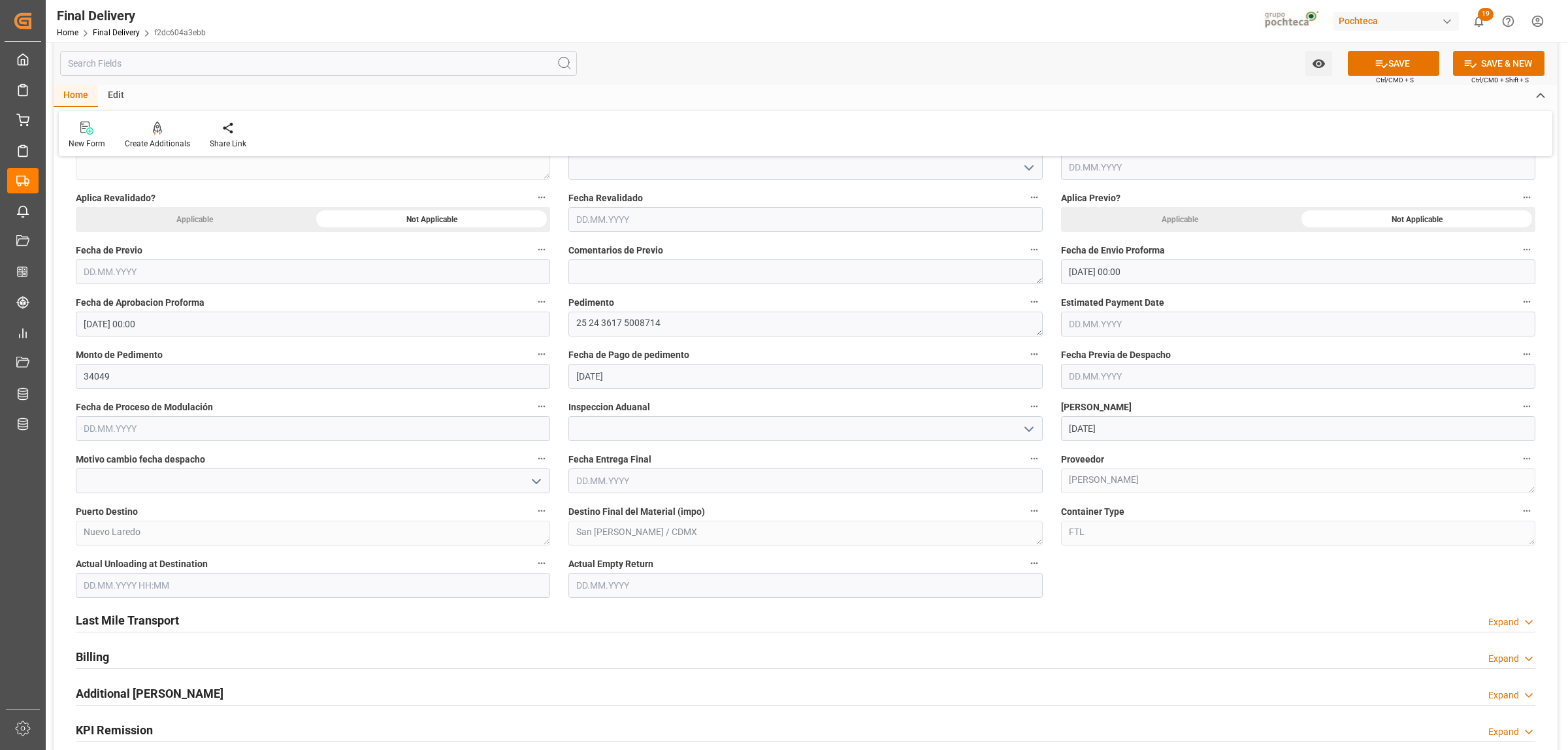
scroll to position [653, 0]
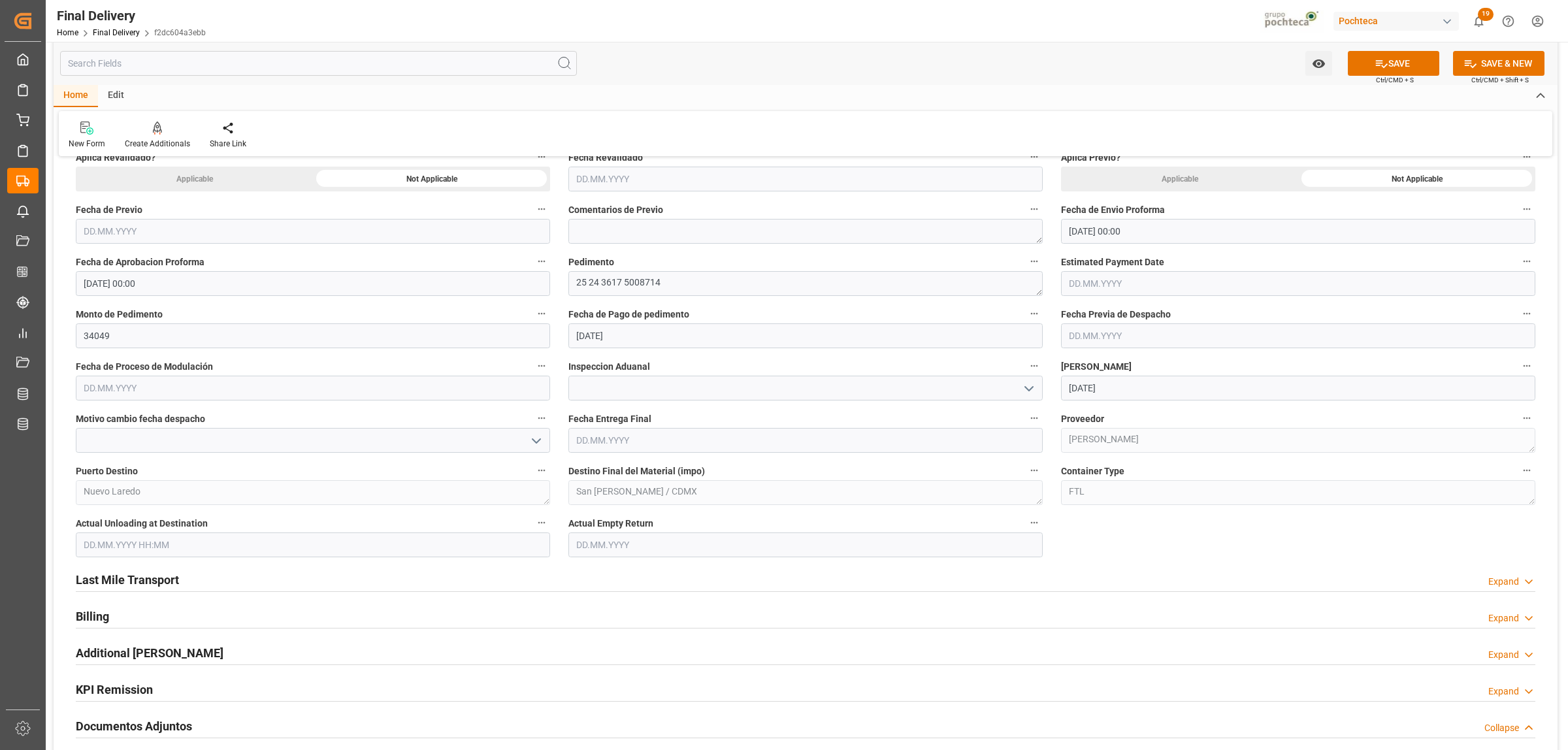
click at [627, 440] on input "text" at bounding box center [805, 440] width 474 height 25
click at [614, 464] on div "September 2025 Mo Tu We Th Fr Sa Su" at bounding box center [661, 483] width 185 height 44
click at [661, 521] on span "4" at bounding box center [662, 520] width 5 height 9
type input "04.09.2025"
click at [637, 539] on input "text" at bounding box center [805, 545] width 474 height 25
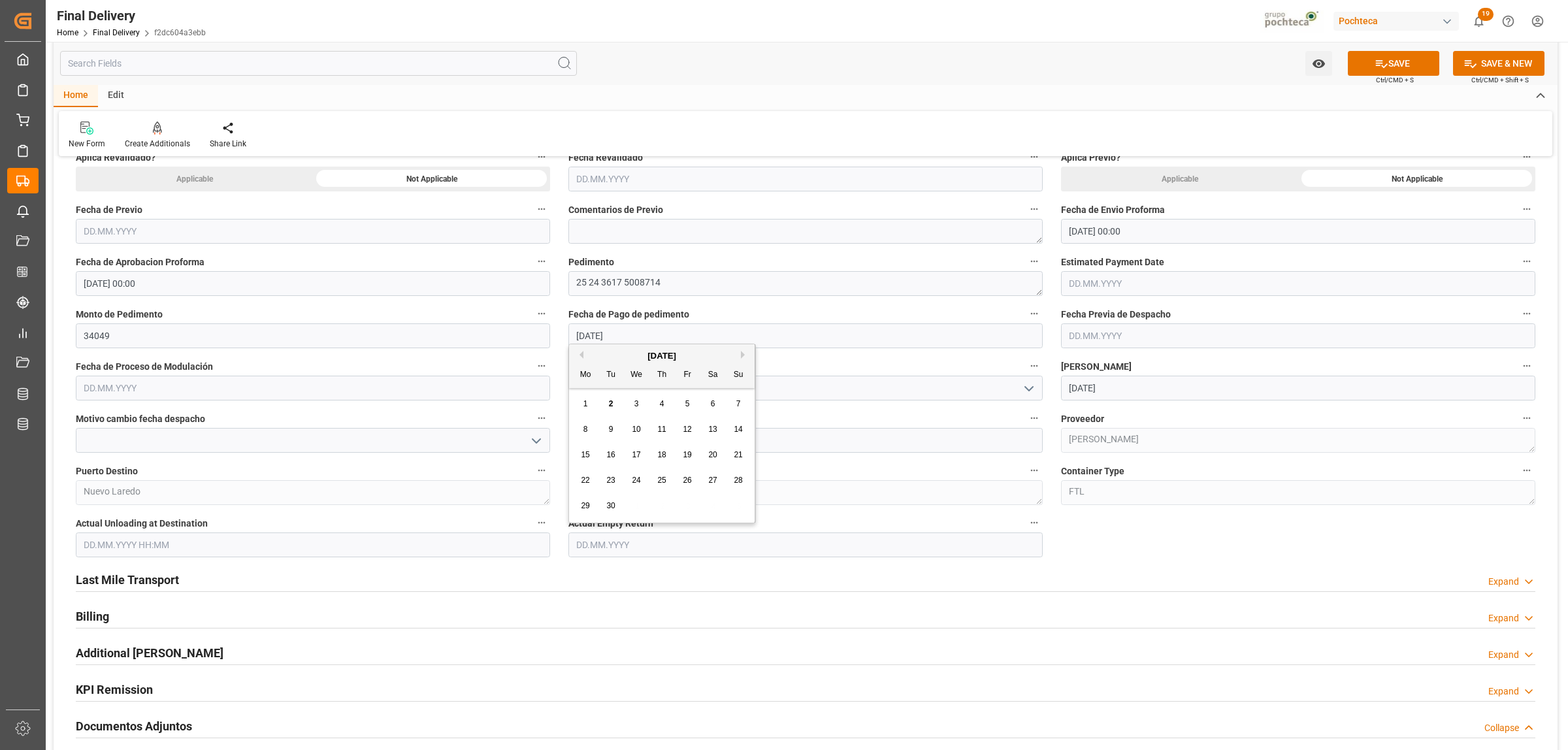
click at [663, 399] on div "4" at bounding box center [662, 404] width 16 height 16
type input "04.09.2025"
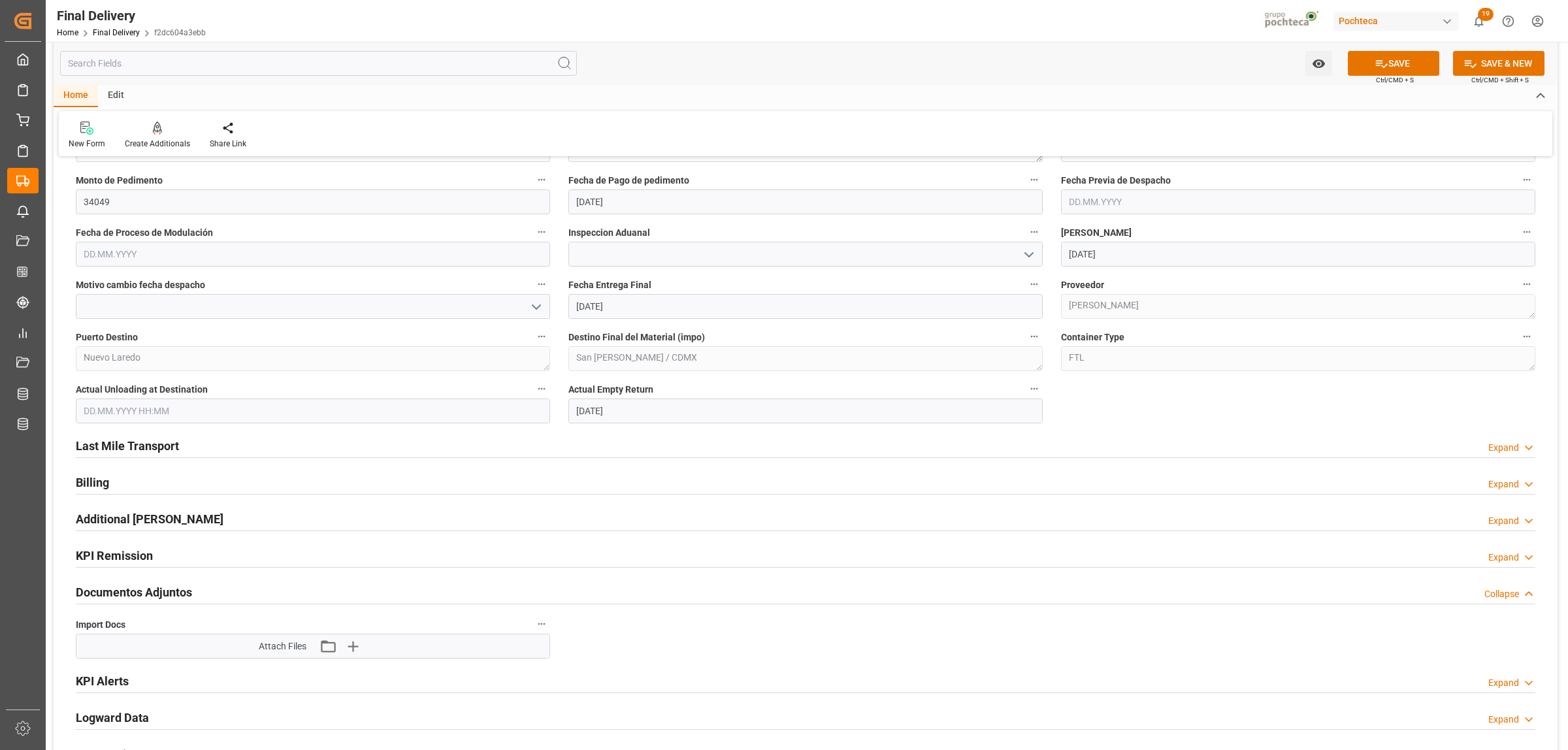
scroll to position [817, 0]
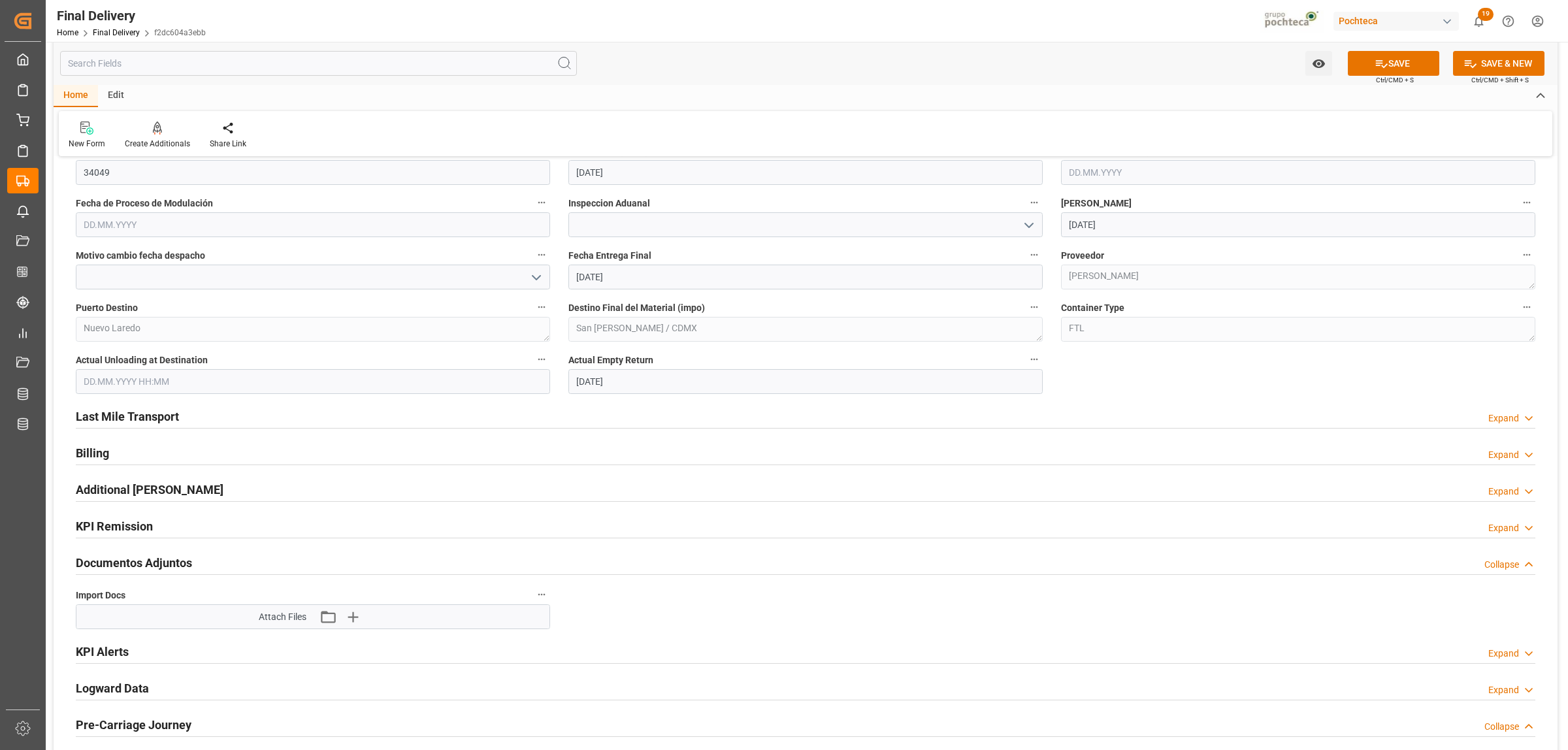
click at [106, 456] on h2 "Billing" at bounding box center [92, 453] width 34 height 18
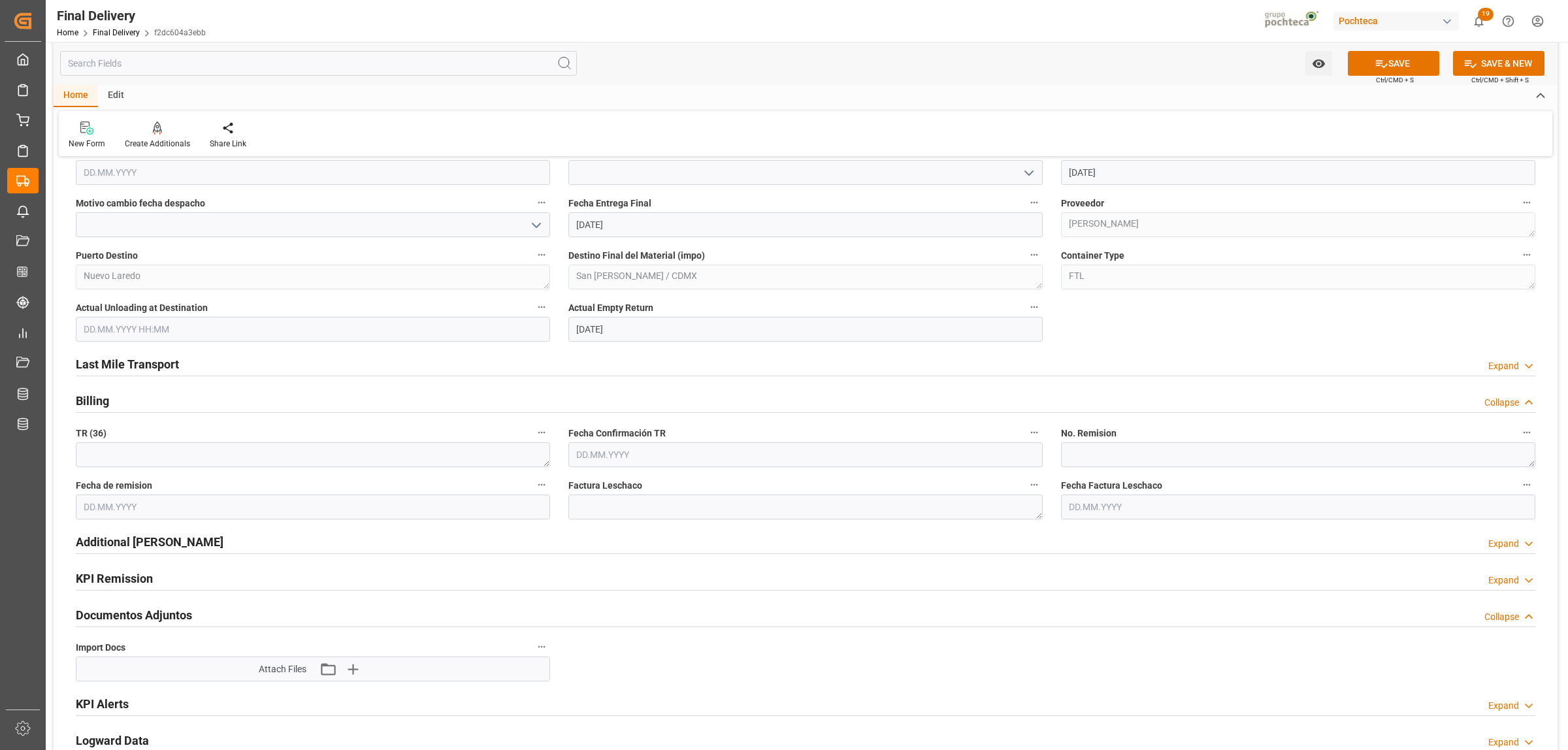
scroll to position [898, 0]
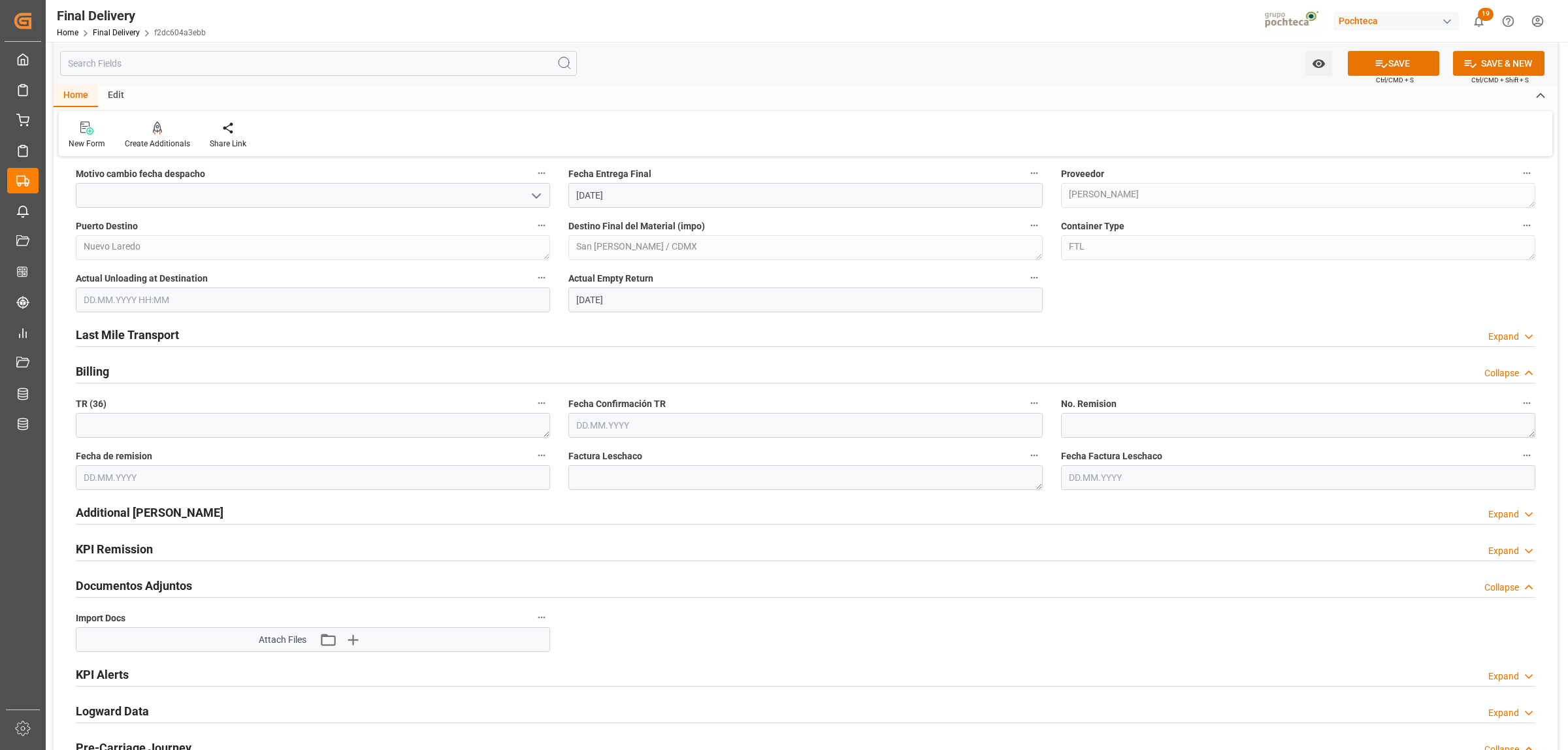
click at [161, 341] on h2 "Last Mile Transport" at bounding box center [127, 335] width 103 height 18
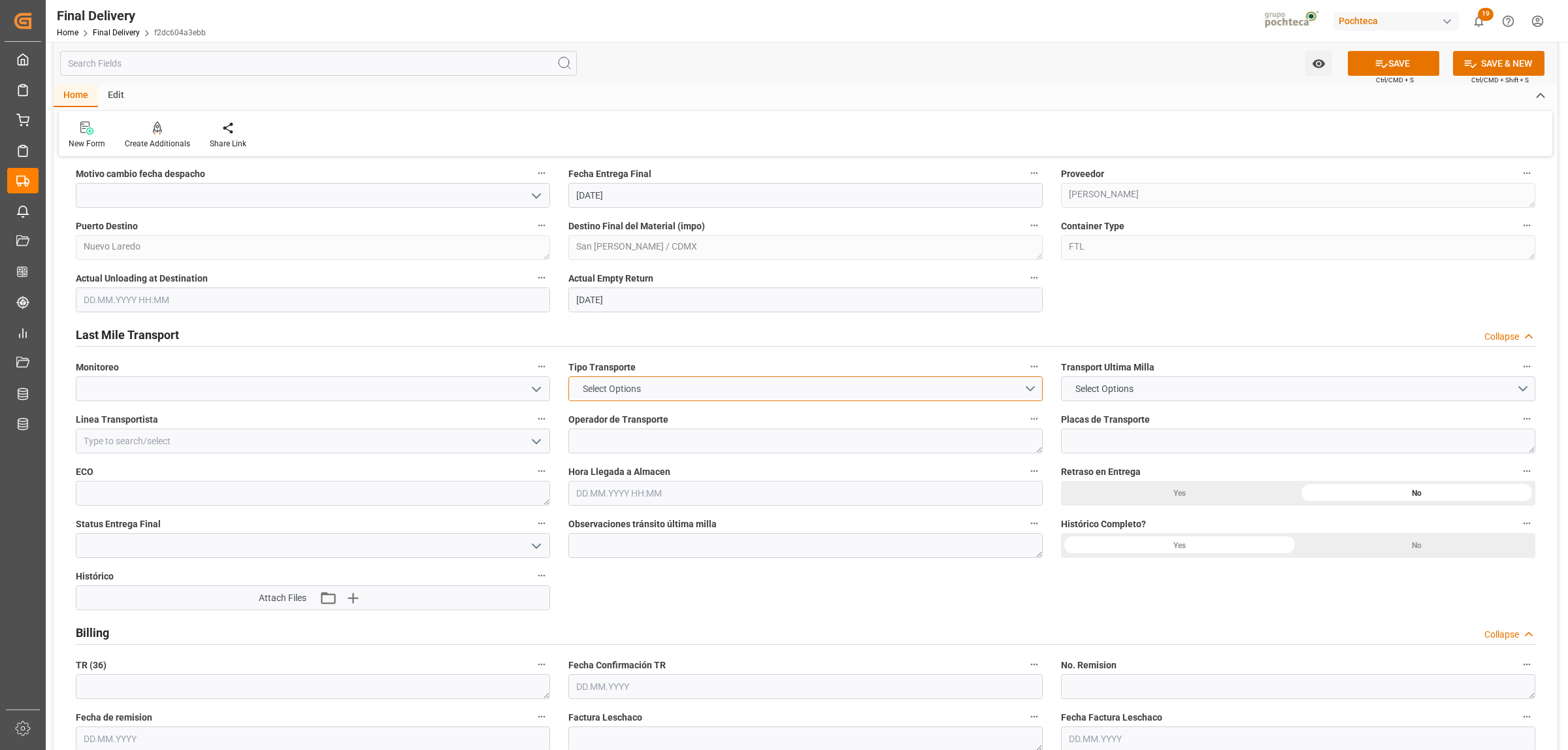
click at [1027, 392] on button "Select Options" at bounding box center [805, 389] width 474 height 25
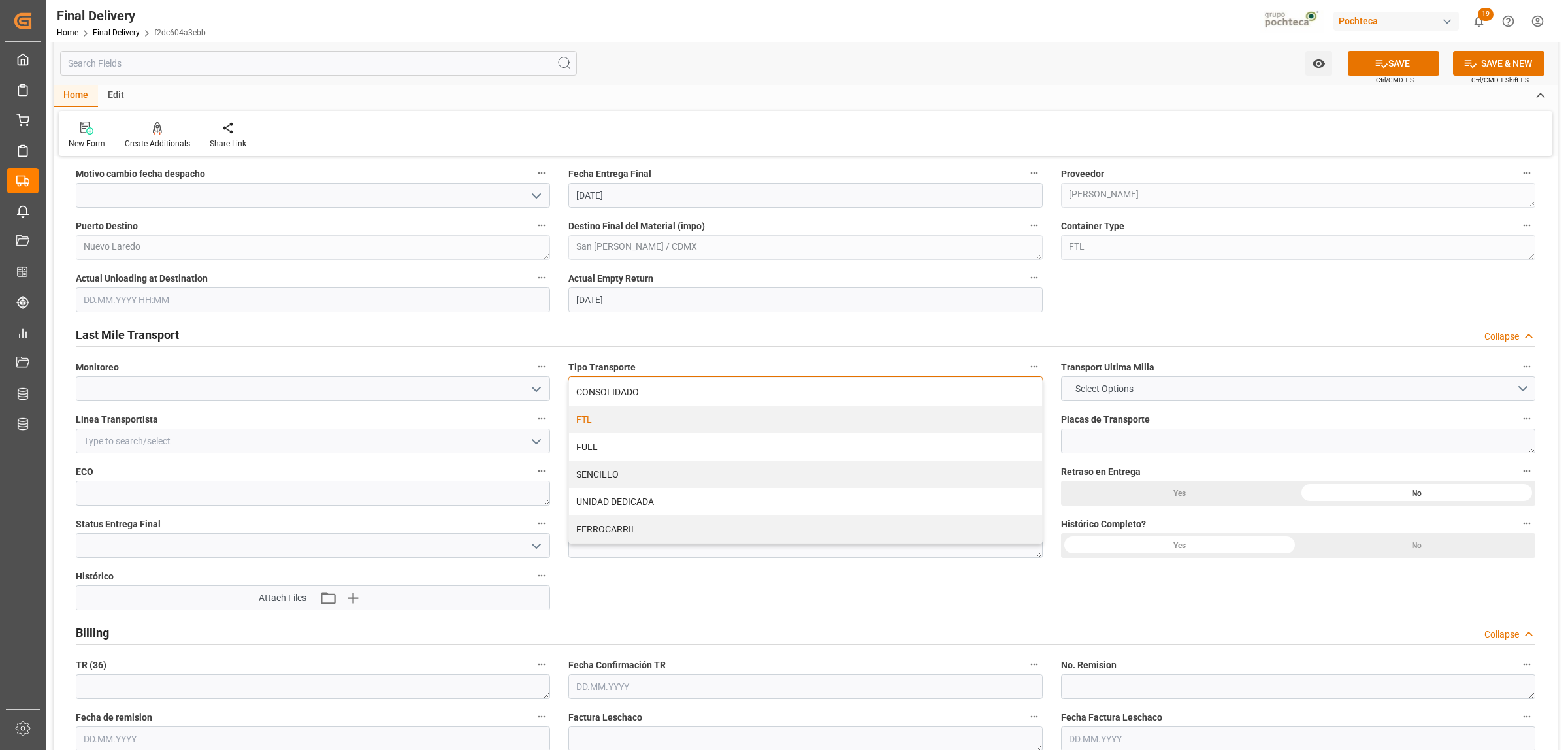
click at [580, 422] on div "FTL" at bounding box center [805, 420] width 473 height 27
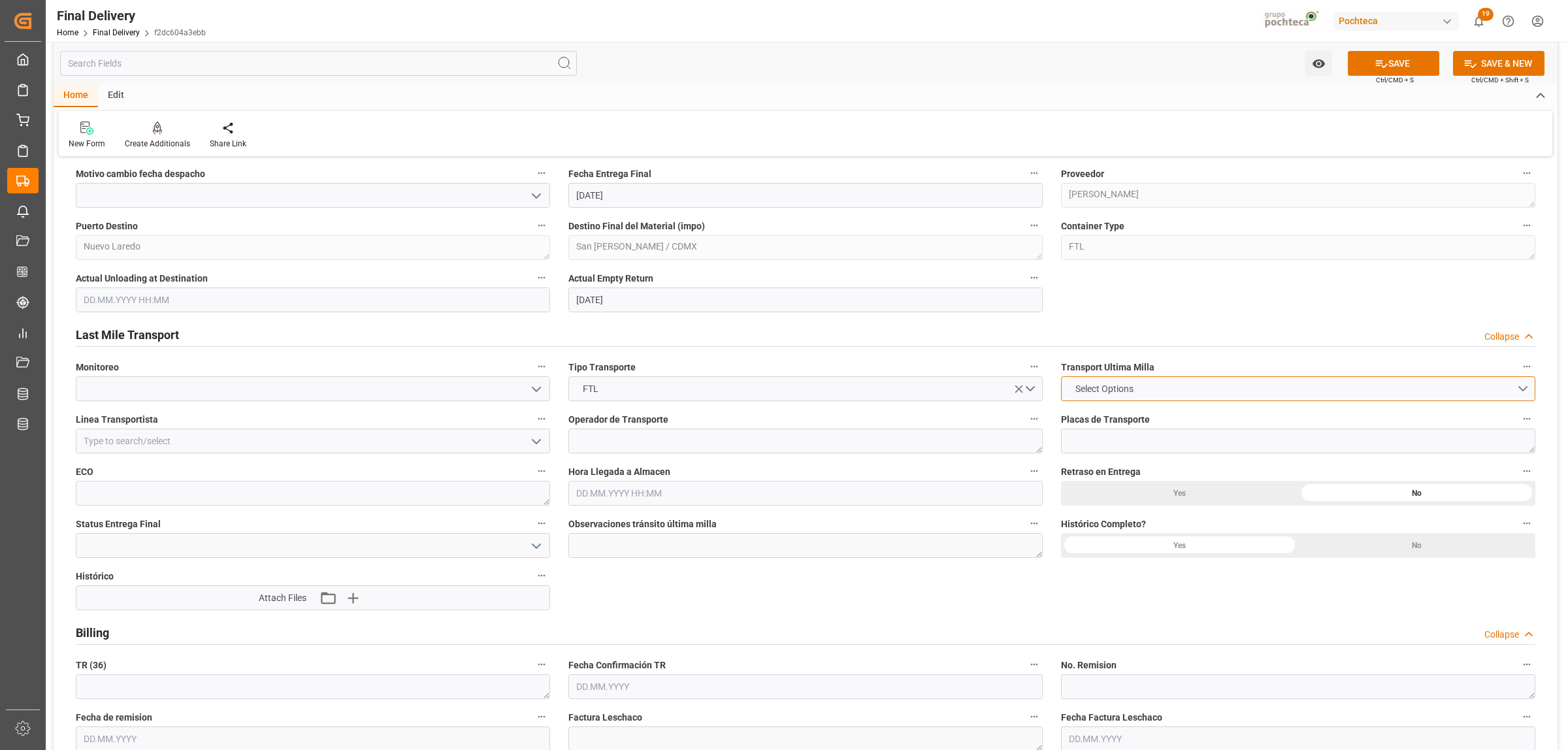
click at [1519, 396] on button "Select Options" at bounding box center [1298, 389] width 474 height 25
click at [1094, 395] on div "LESCHACO" at bounding box center [1298, 392] width 473 height 27
click at [354, 598] on icon "button" at bounding box center [352, 598] width 12 height 12
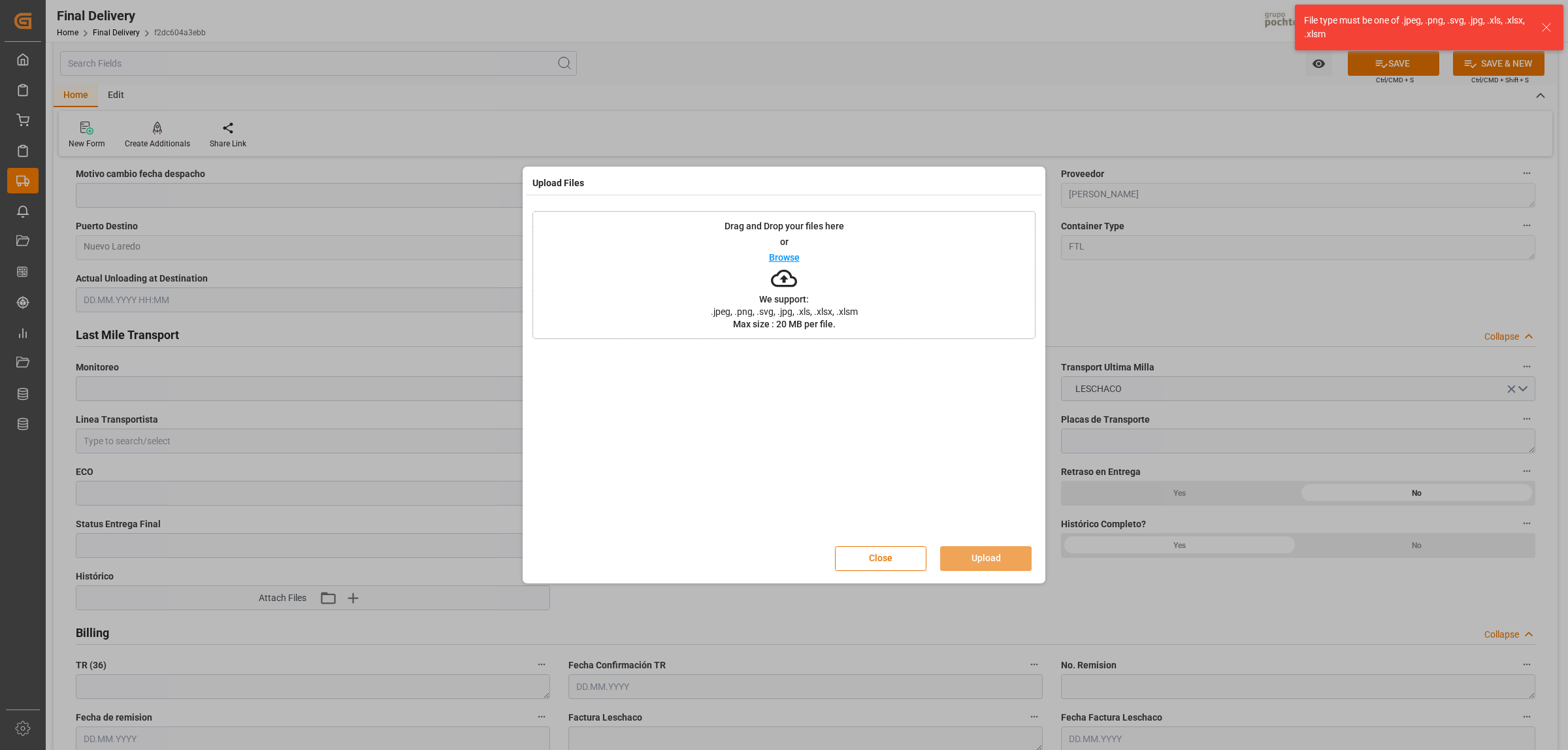
click at [903, 465] on div at bounding box center [784, 445] width 503 height 183
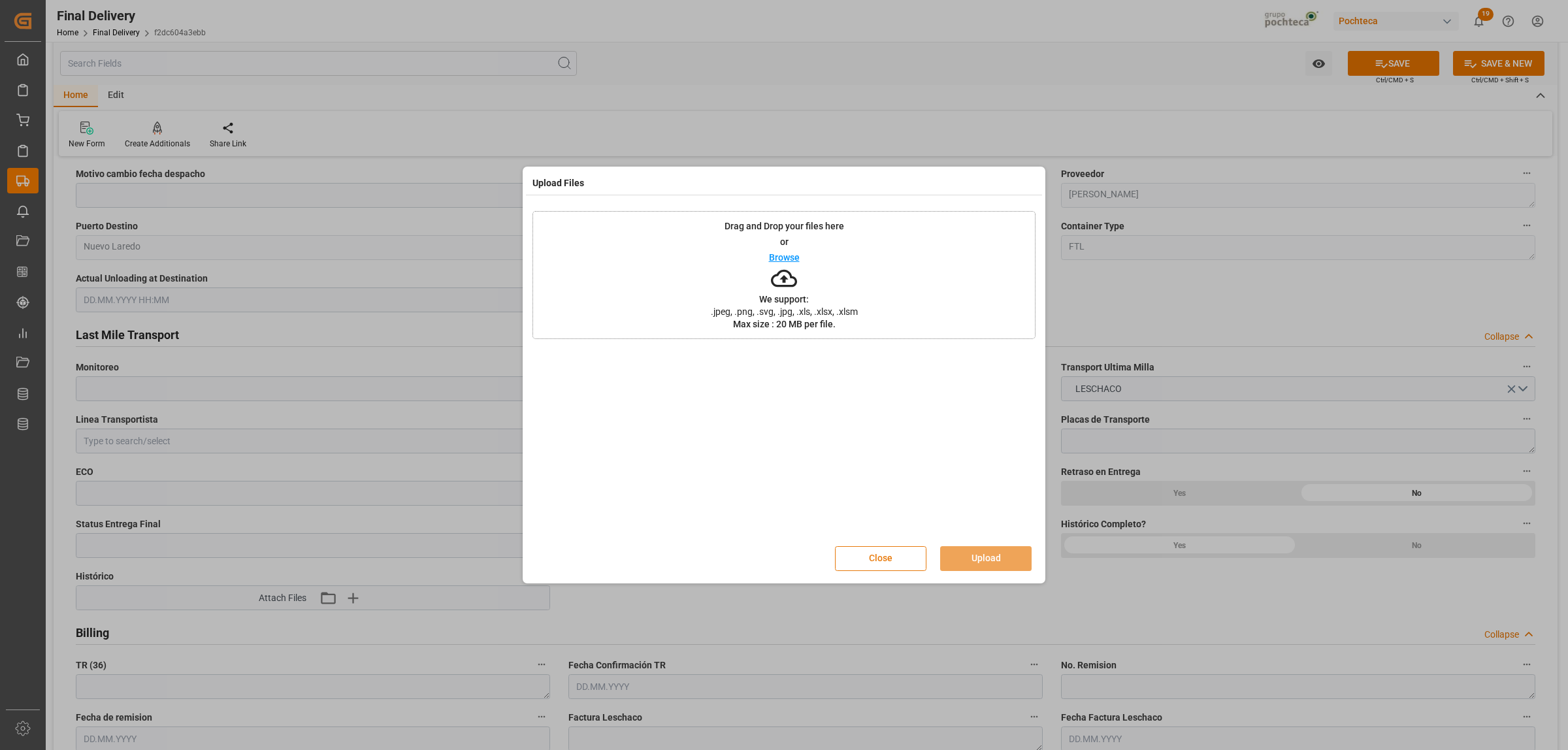
click at [905, 560] on button "Close" at bounding box center [880, 558] width 91 height 25
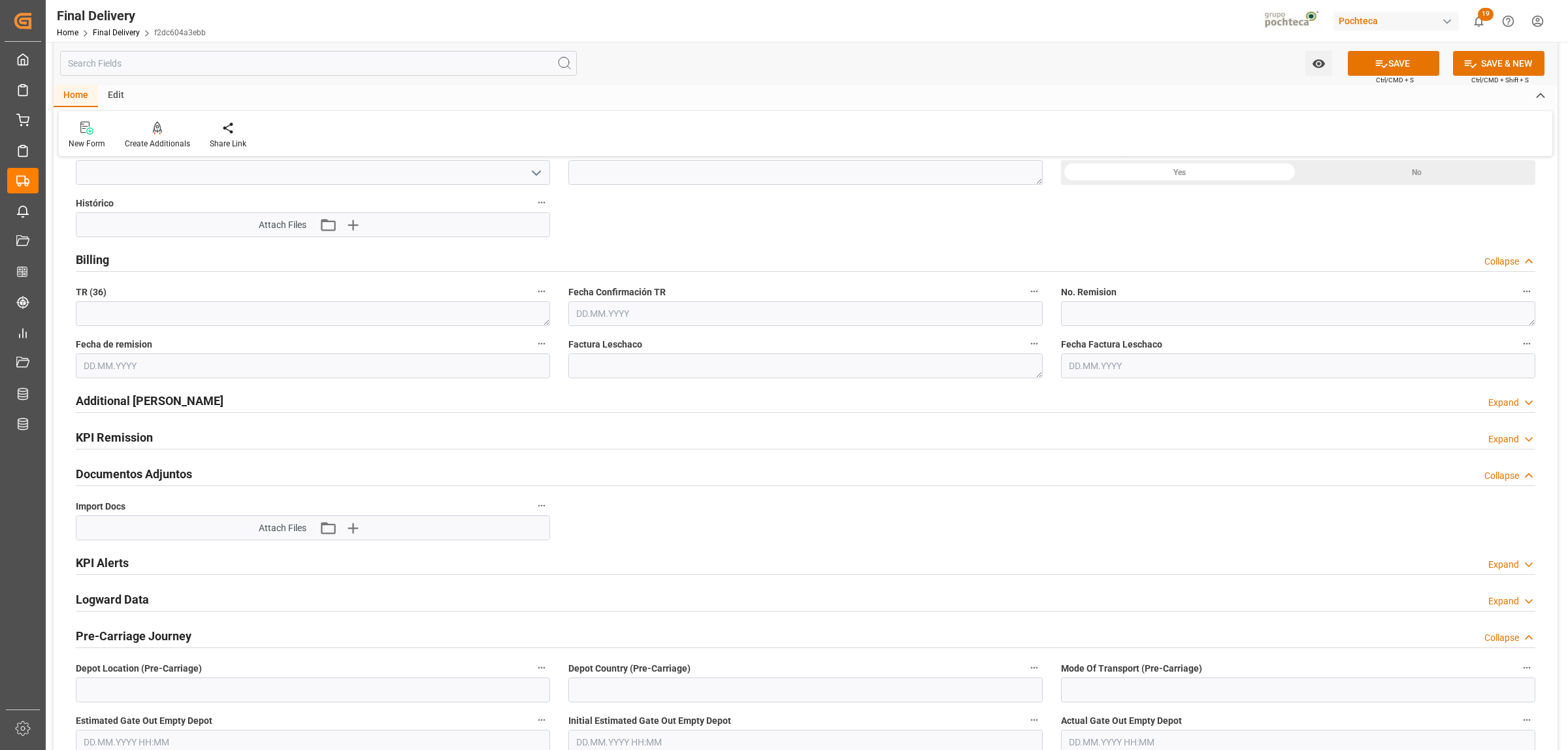
scroll to position [1306, 0]
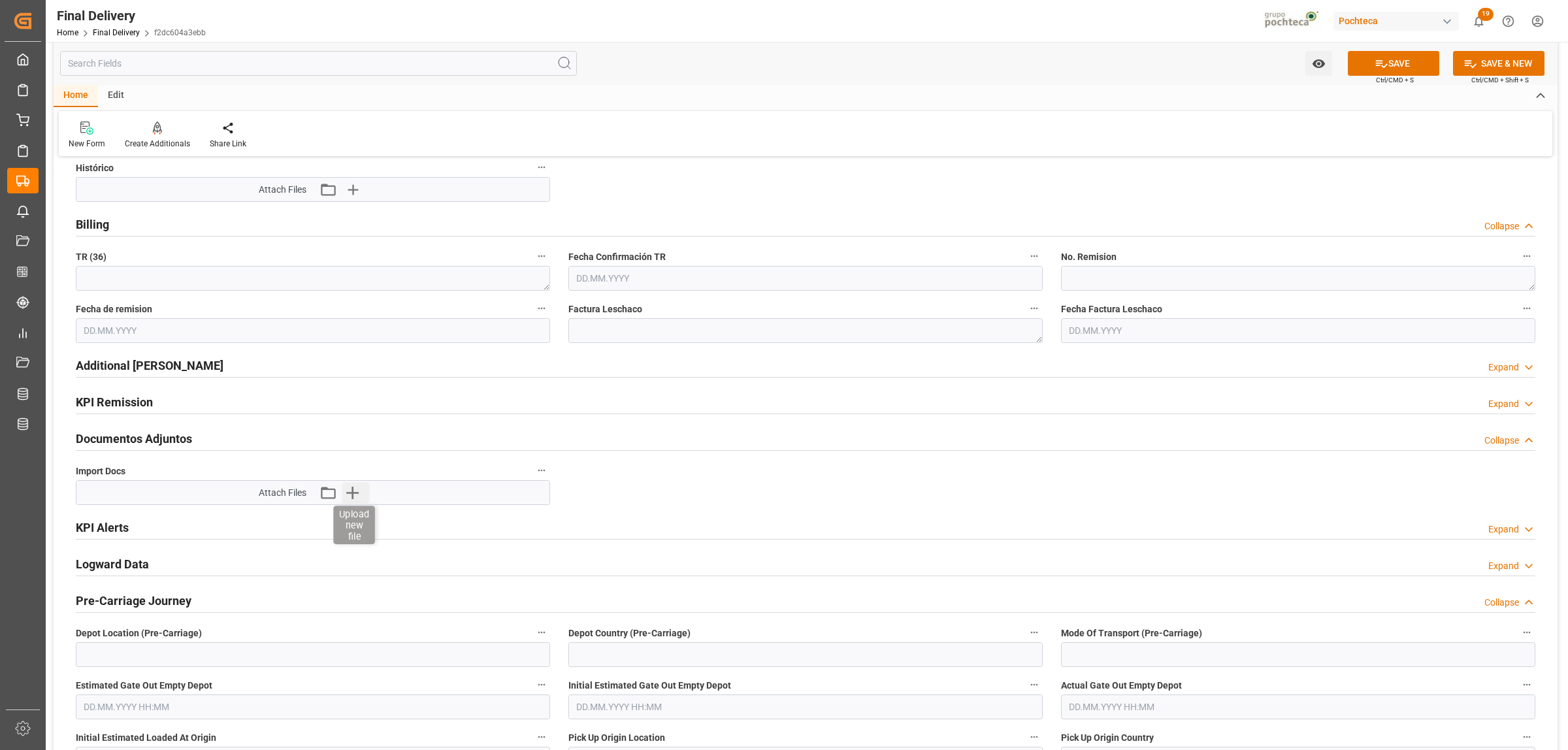
click at [354, 497] on icon "button" at bounding box center [352, 493] width 12 height 12
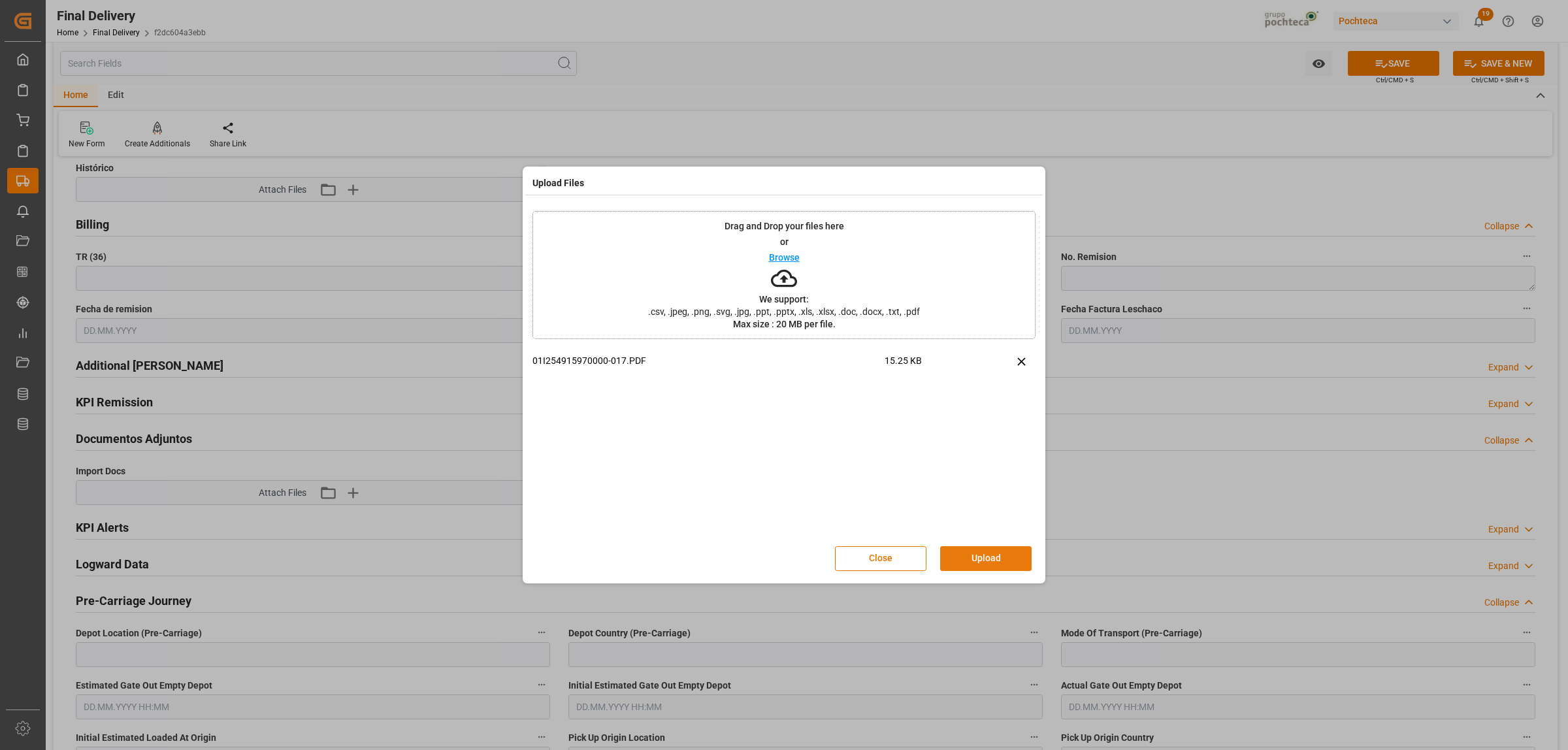
click at [996, 563] on button "Upload" at bounding box center [986, 558] width 91 height 25
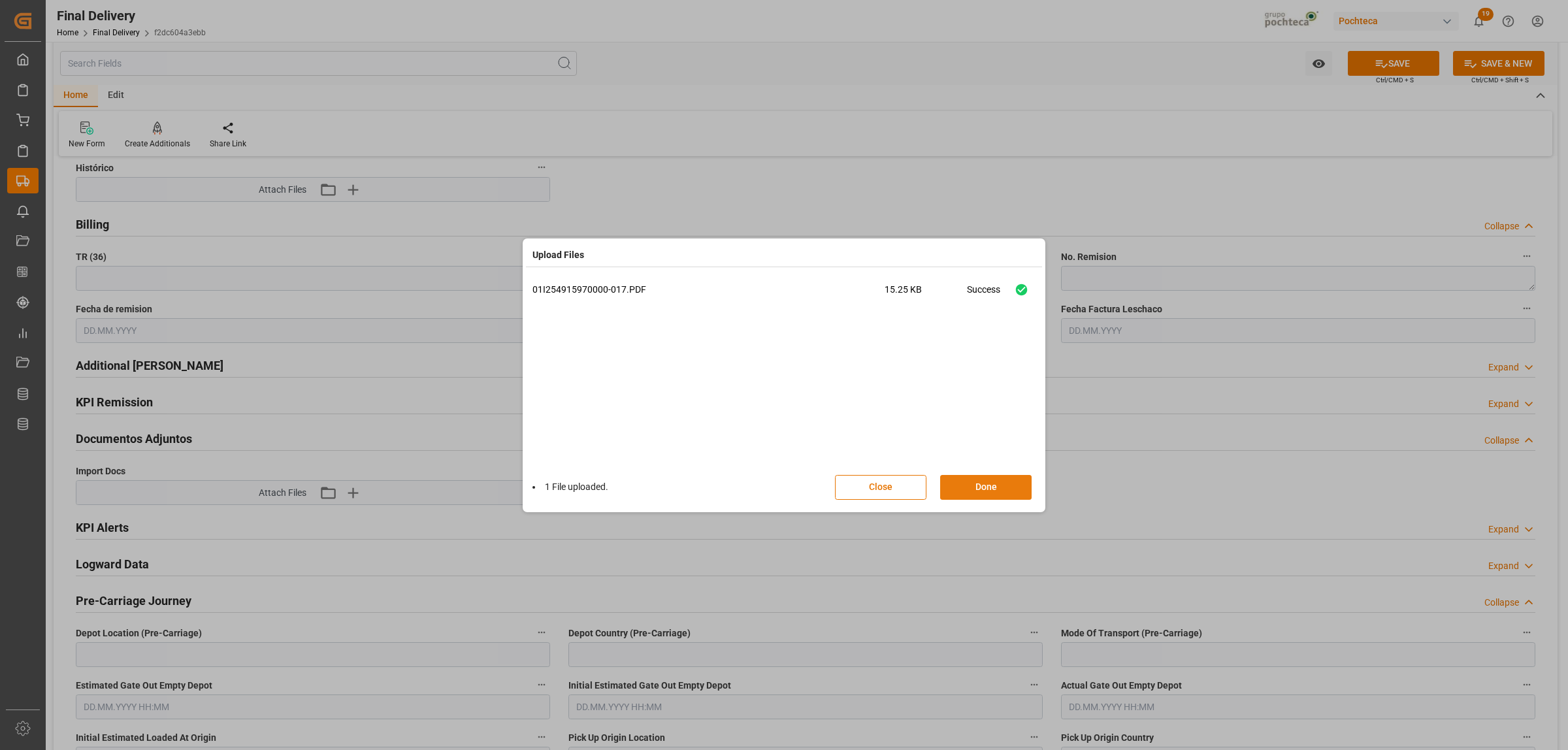
click at [981, 488] on button "Done" at bounding box center [986, 487] width 91 height 25
click at [1010, 484] on button "Done" at bounding box center [986, 487] width 91 height 25
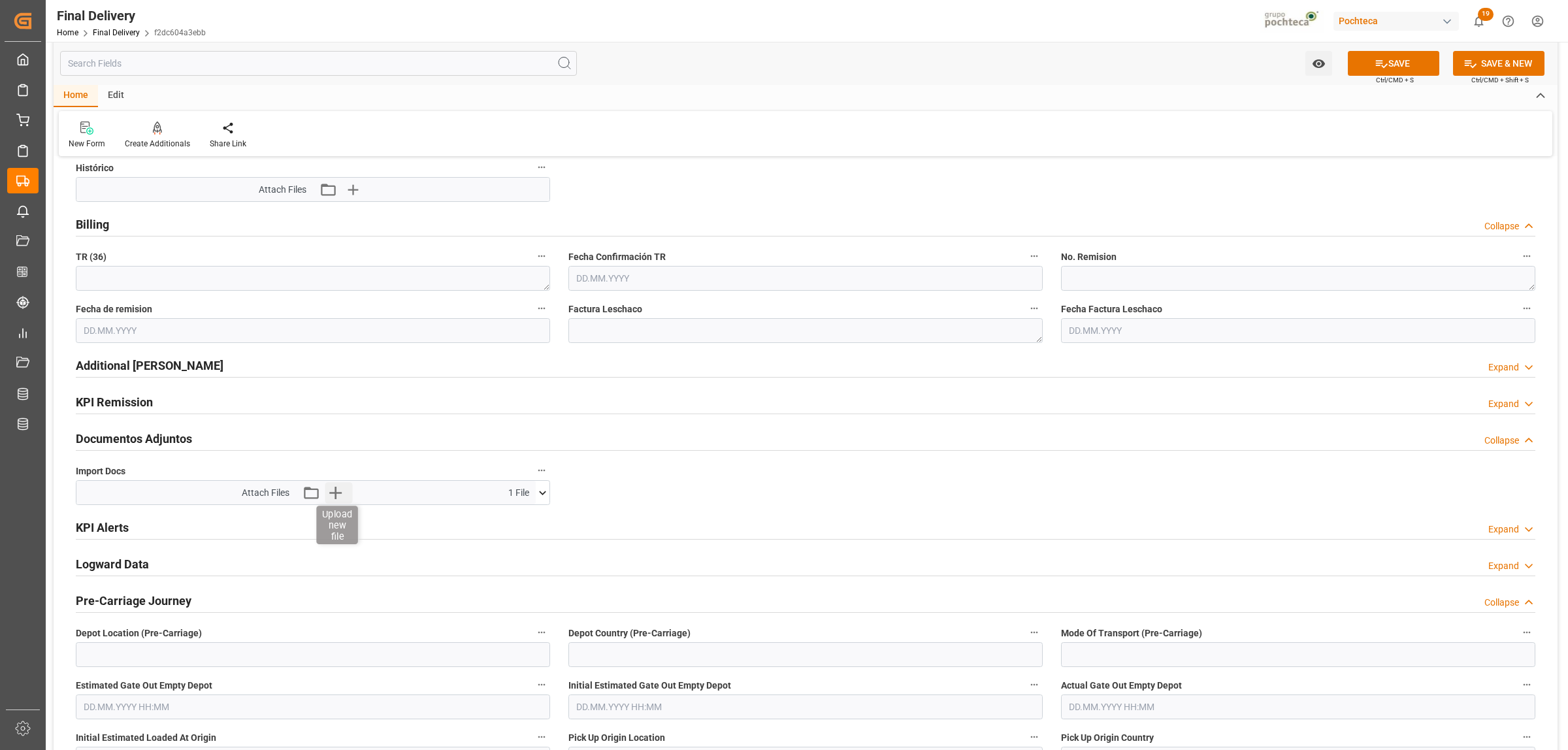
click at [331, 490] on icon "button" at bounding box center [335, 492] width 21 height 21
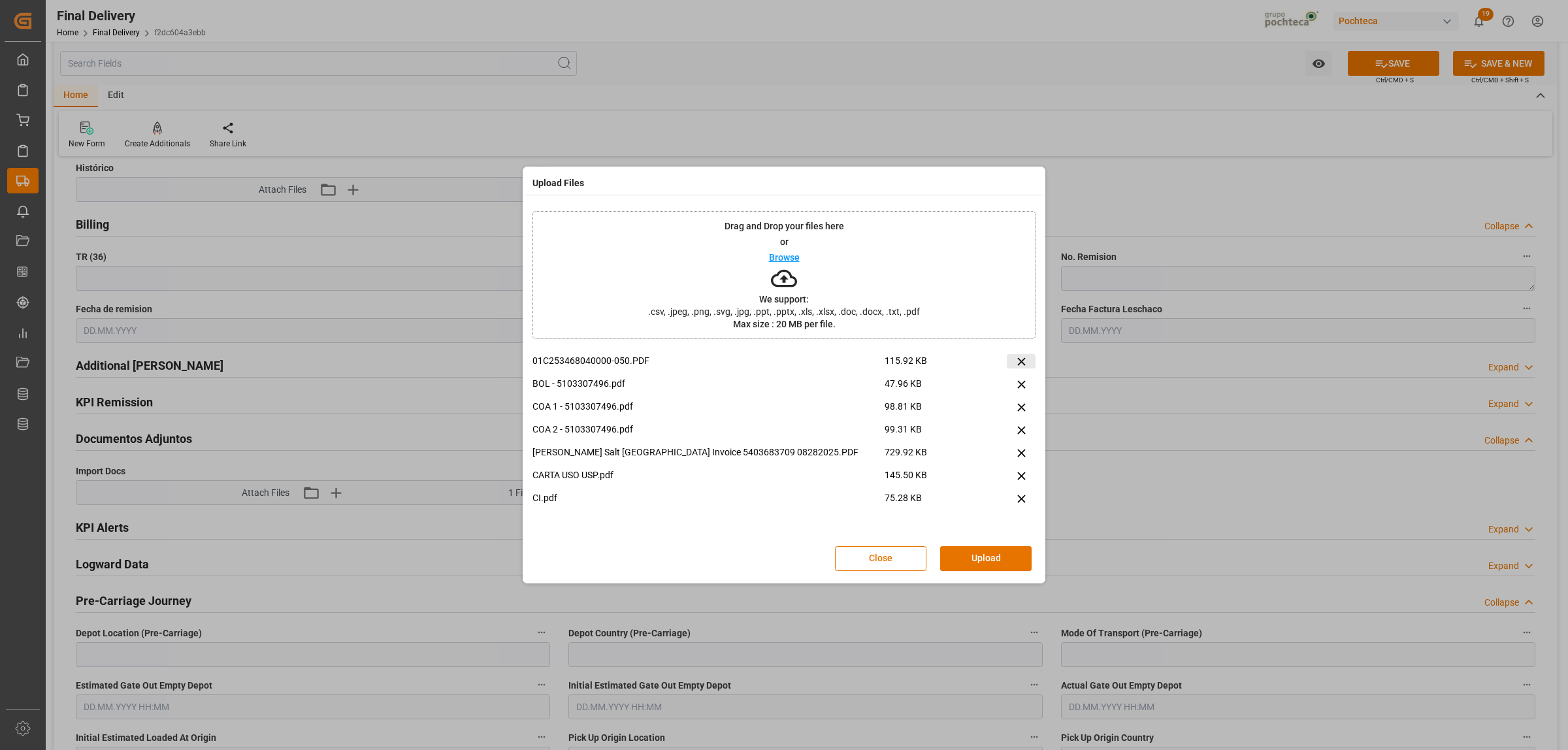
click at [1021, 360] on icon at bounding box center [1021, 361] width 14 height 14
click at [1016, 455] on icon at bounding box center [1021, 453] width 14 height 14
click at [1021, 456] on icon at bounding box center [1021, 453] width 14 height 14
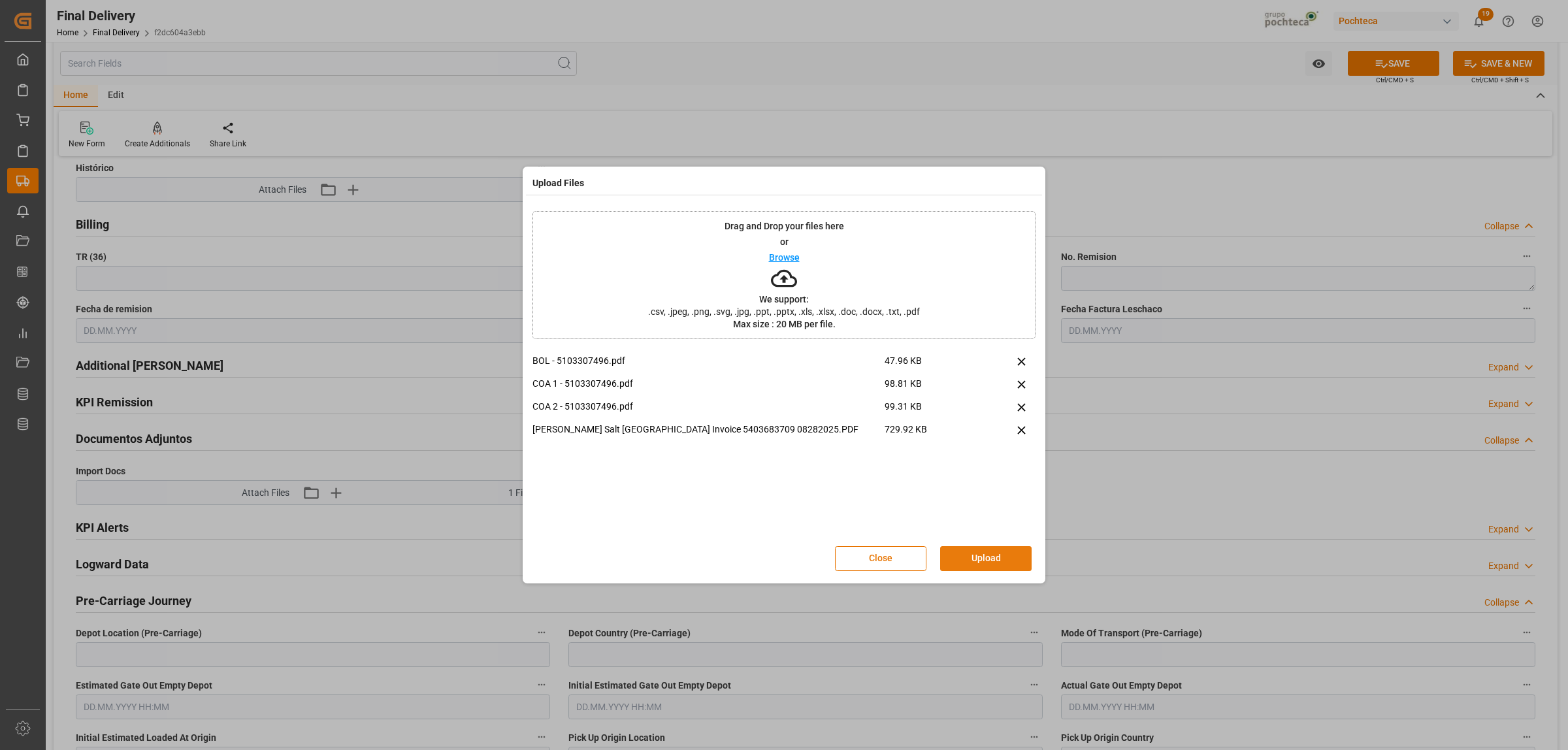
click at [993, 556] on button "Upload" at bounding box center [986, 558] width 91 height 25
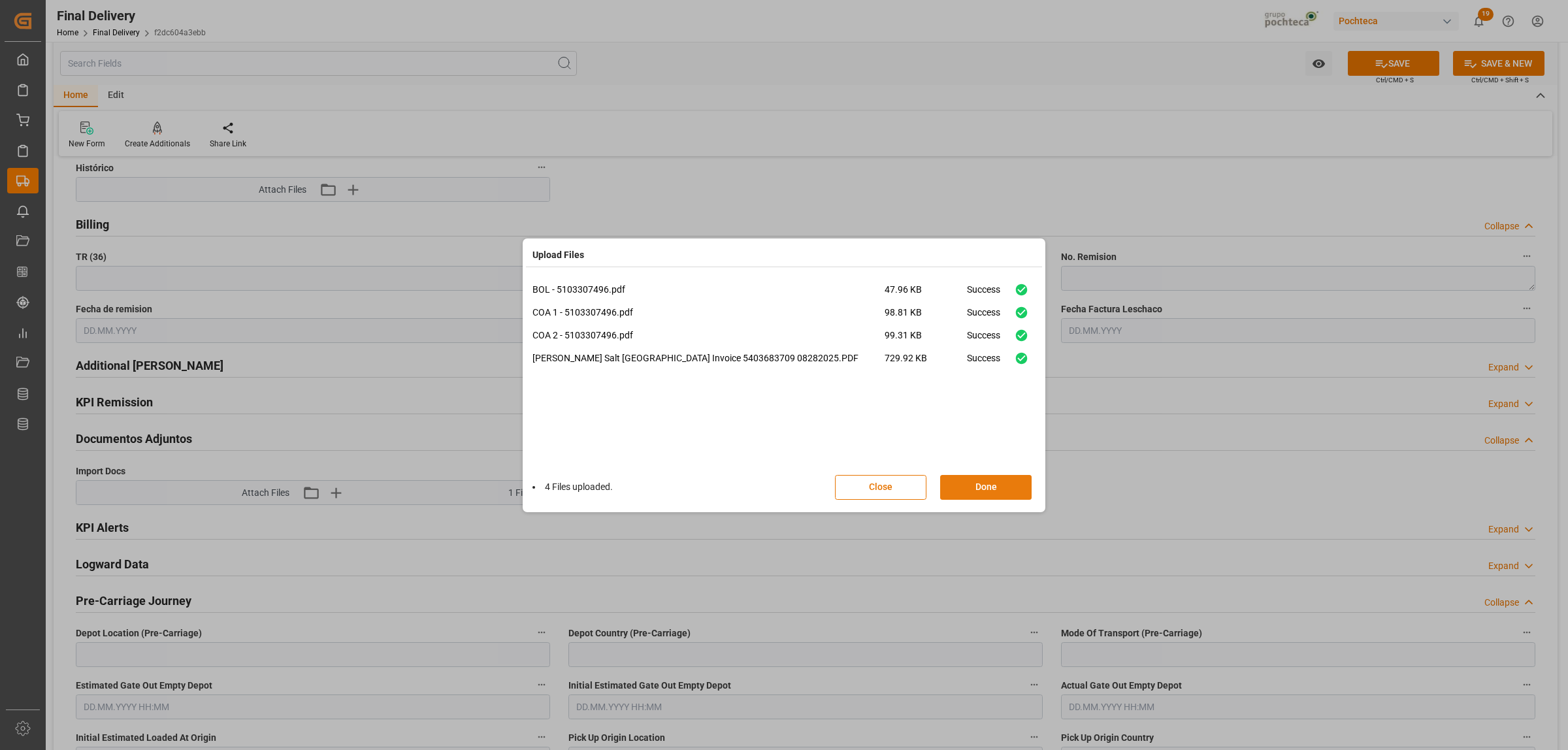
click at [992, 491] on button "Done" at bounding box center [986, 487] width 91 height 25
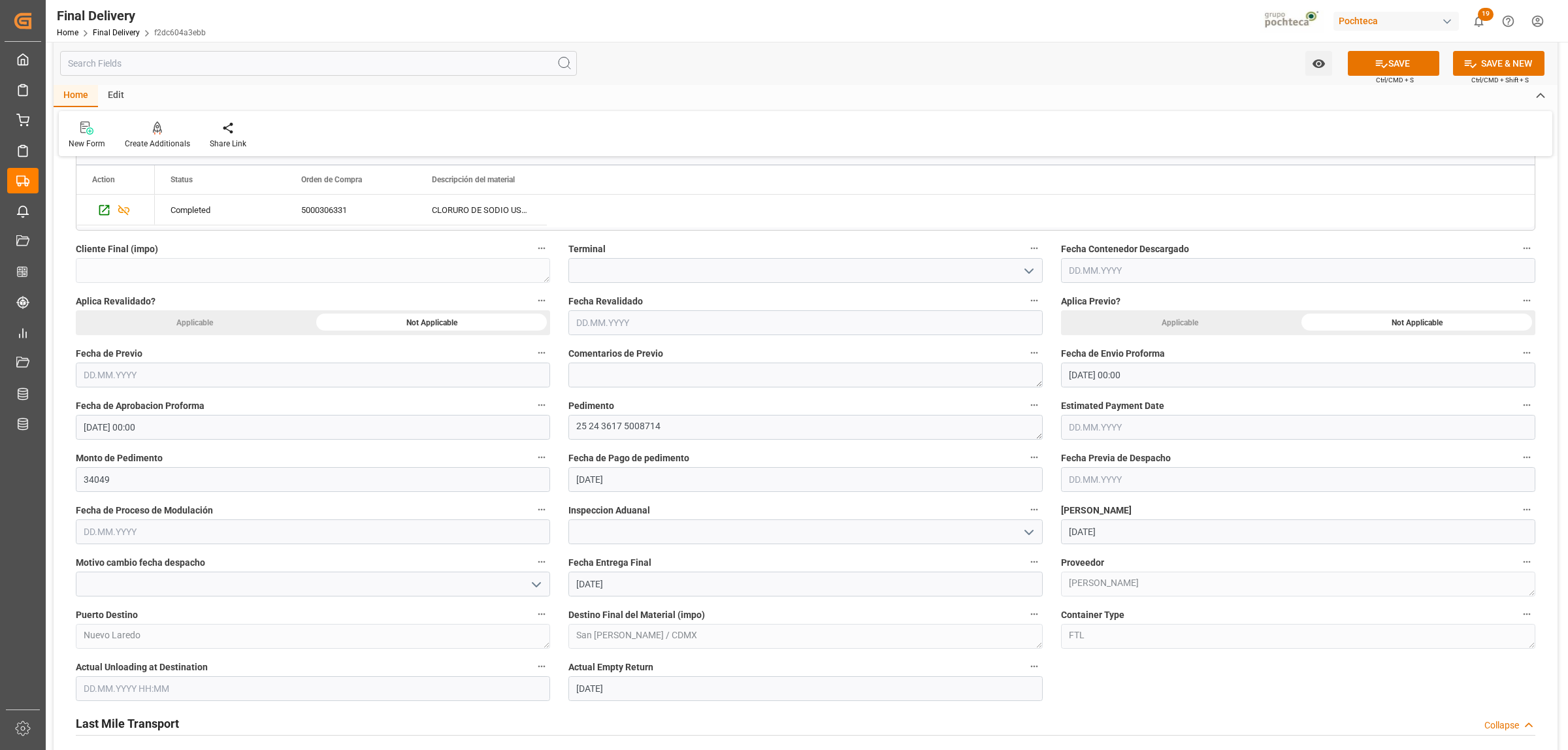
scroll to position [490, 0]
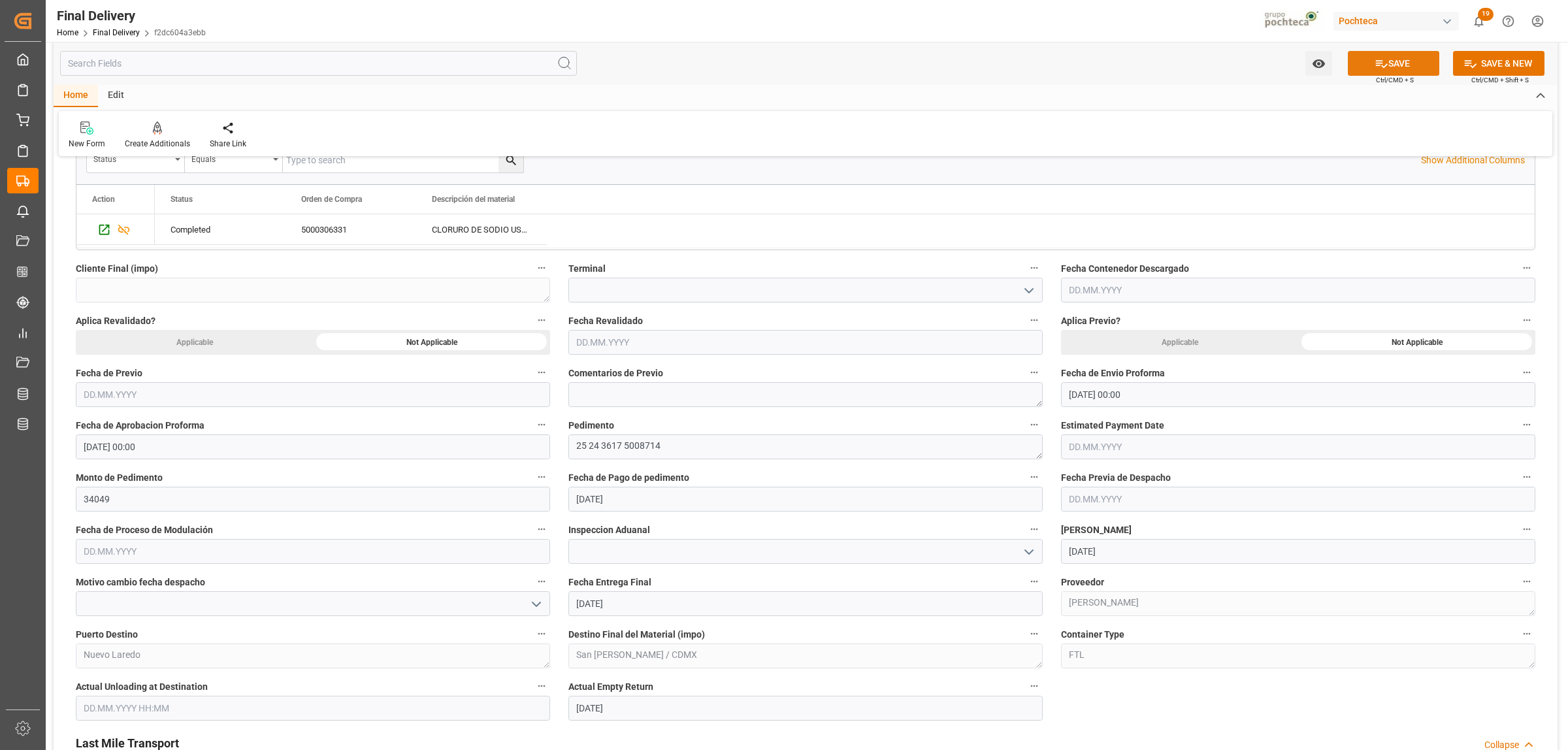
click at [1412, 67] on button "SAVE" at bounding box center [1393, 63] width 91 height 25
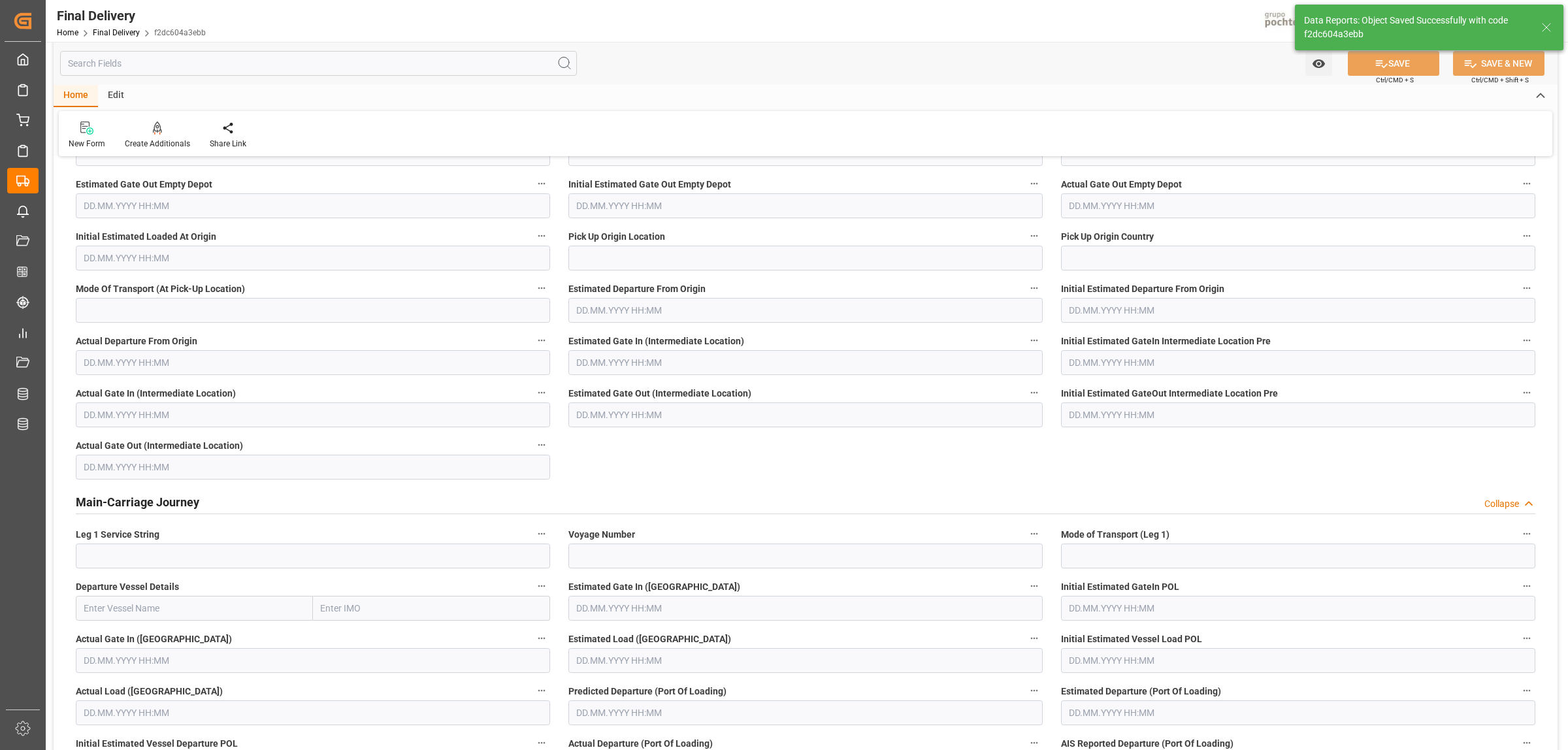
scroll to position [0, 0]
